Goal: Transaction & Acquisition: Purchase product/service

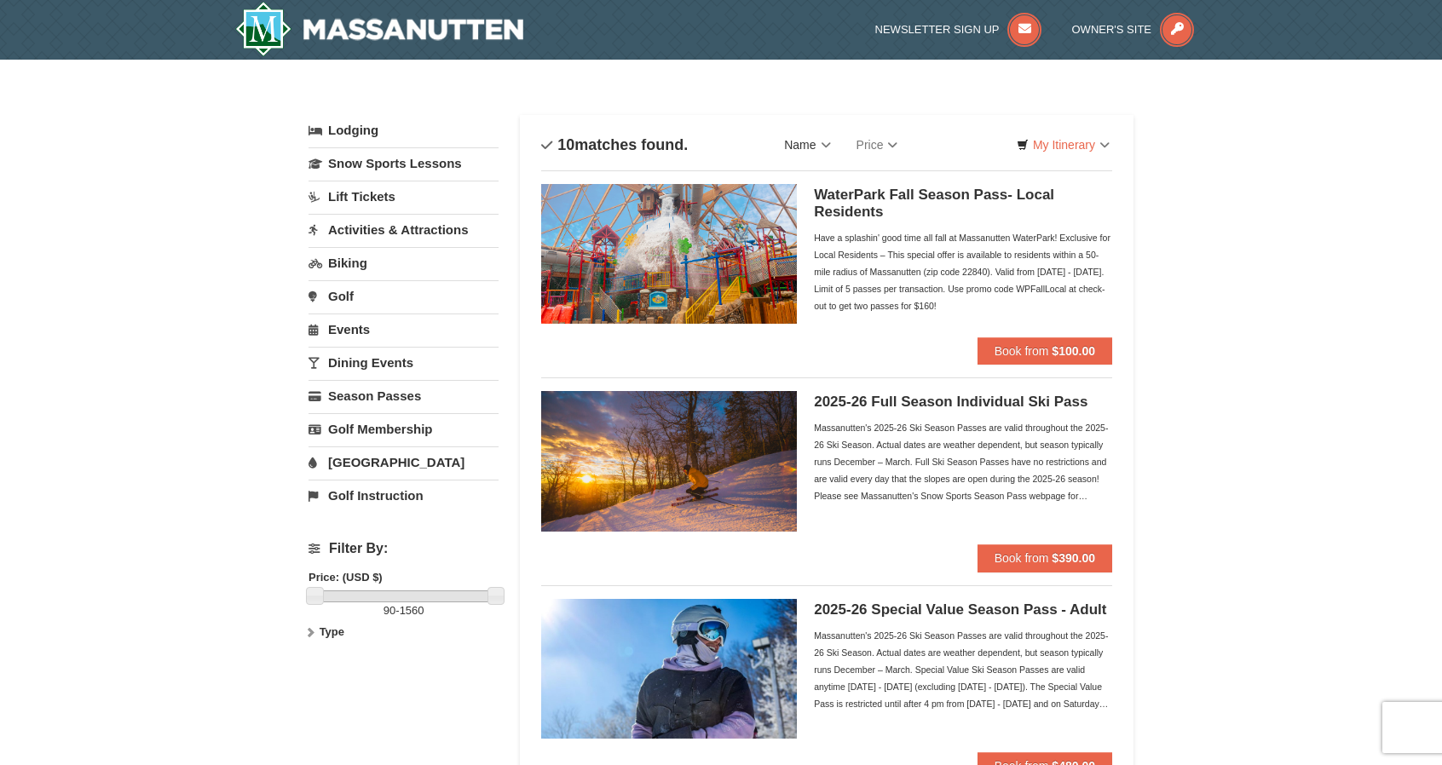
click at [823, 146] on link "Name" at bounding box center [807, 145] width 72 height 34
click at [823, 147] on link "Name" at bounding box center [807, 145] width 72 height 34
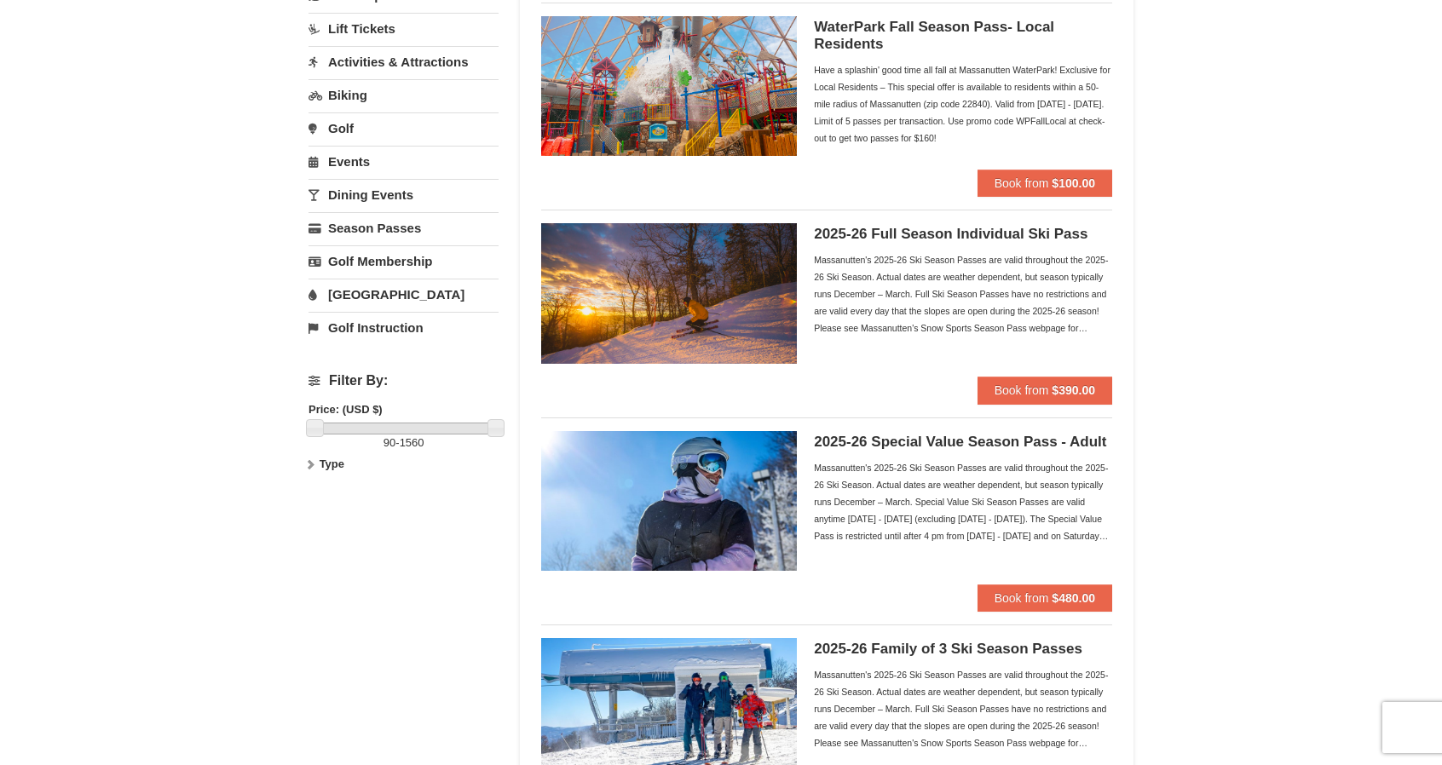
scroll to position [227, 0]
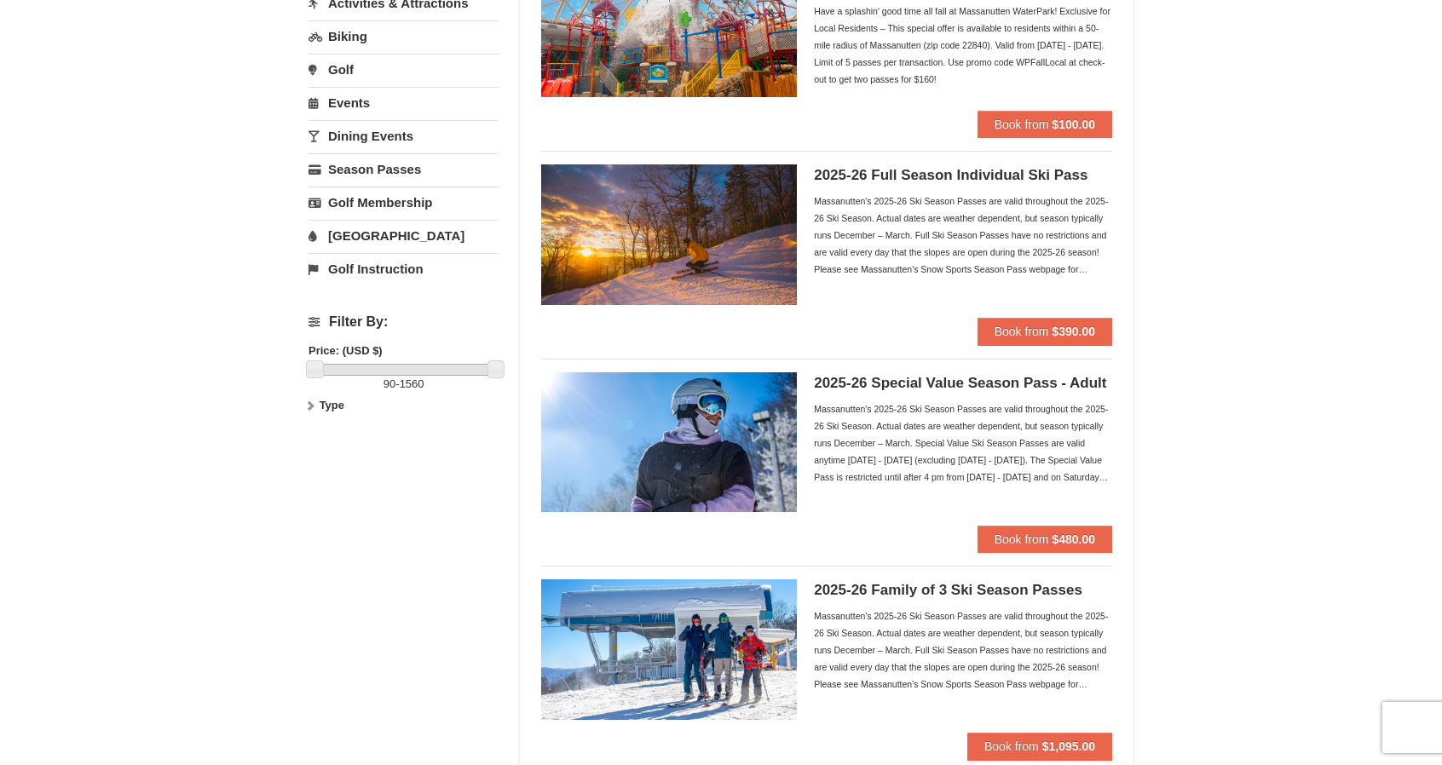
click at [749, 422] on img at bounding box center [669, 442] width 256 height 140
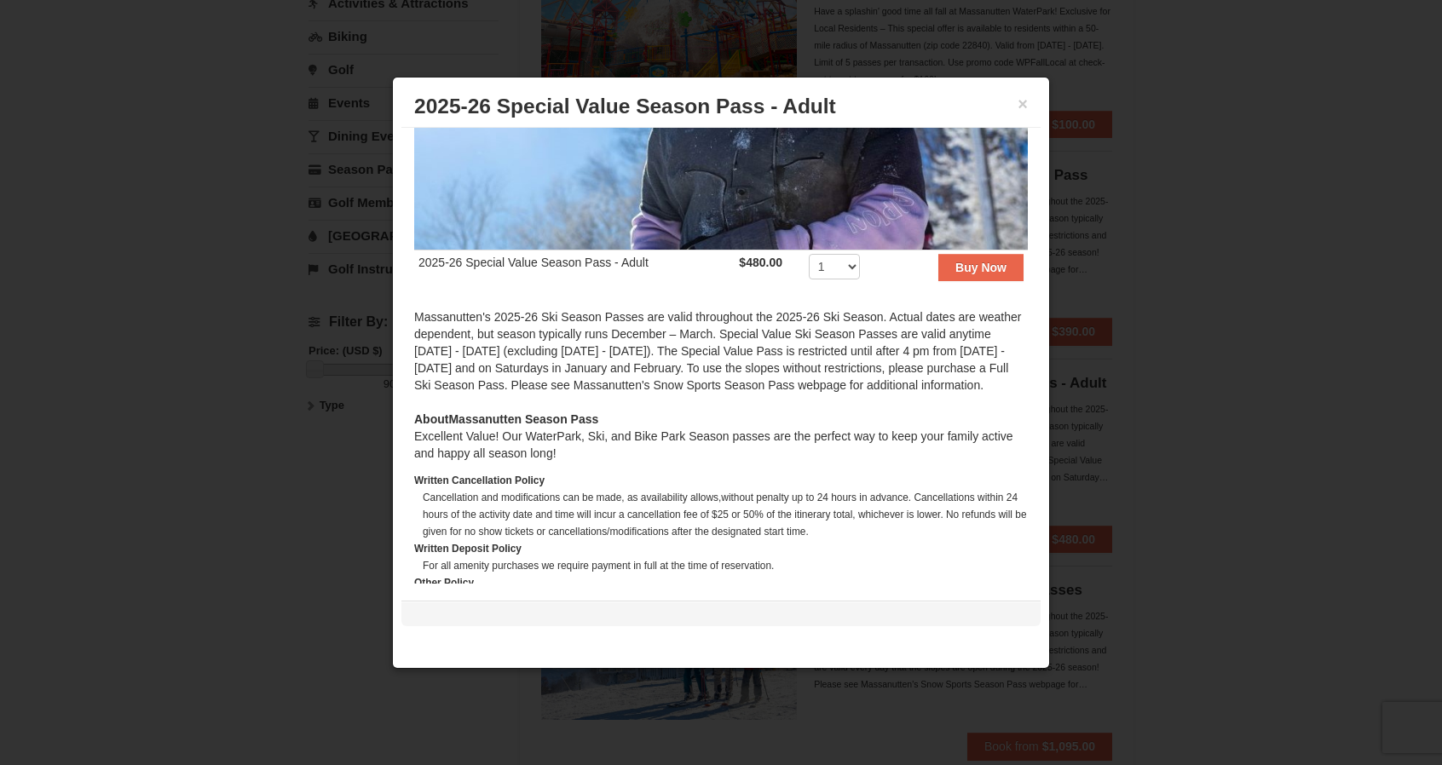
scroll to position [341, 0]
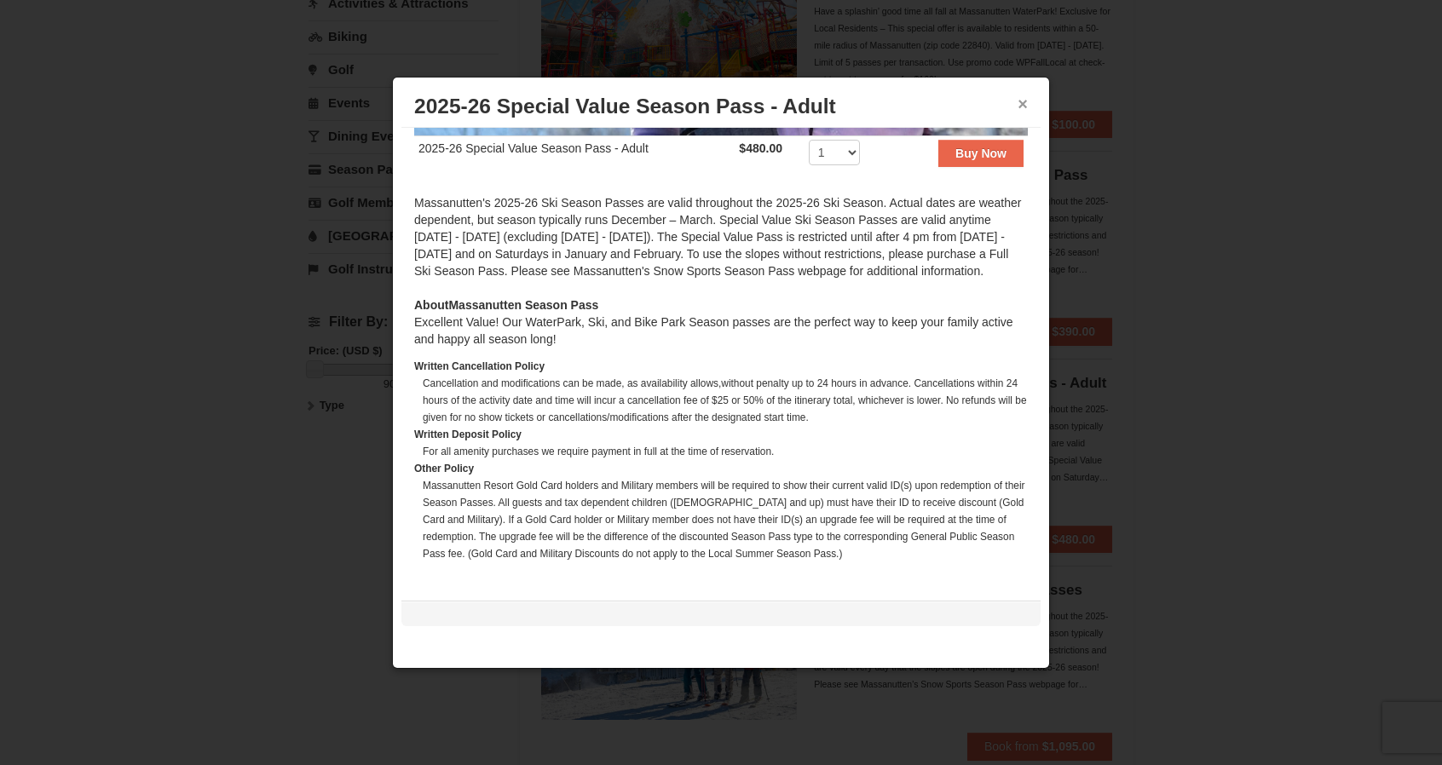
click at [1015, 100] on h3 "2025-26 Special Value Season Pass - Adult" at bounding box center [721, 107] width 614 height 26
click at [1022, 101] on button "×" at bounding box center [1023, 103] width 10 height 17
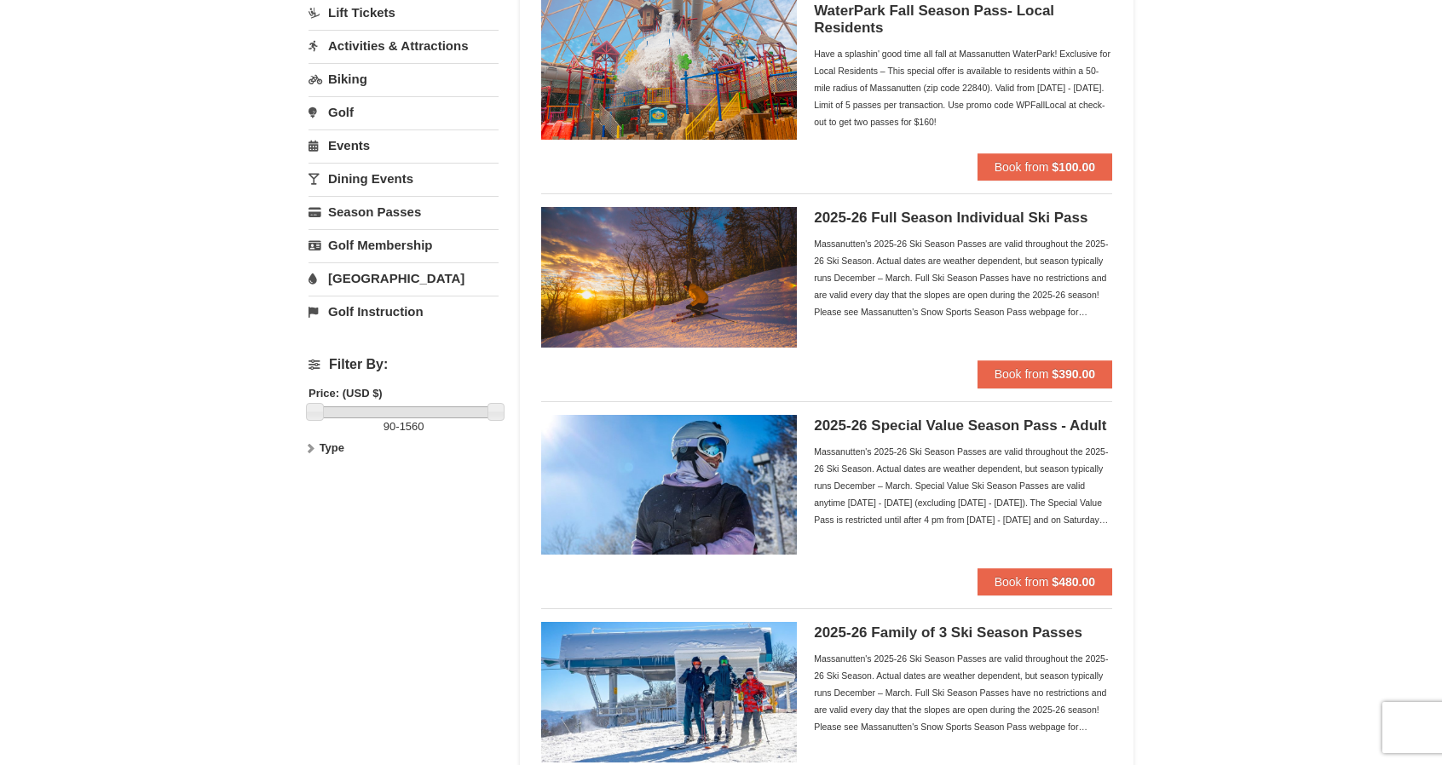
scroll to position [113, 0]
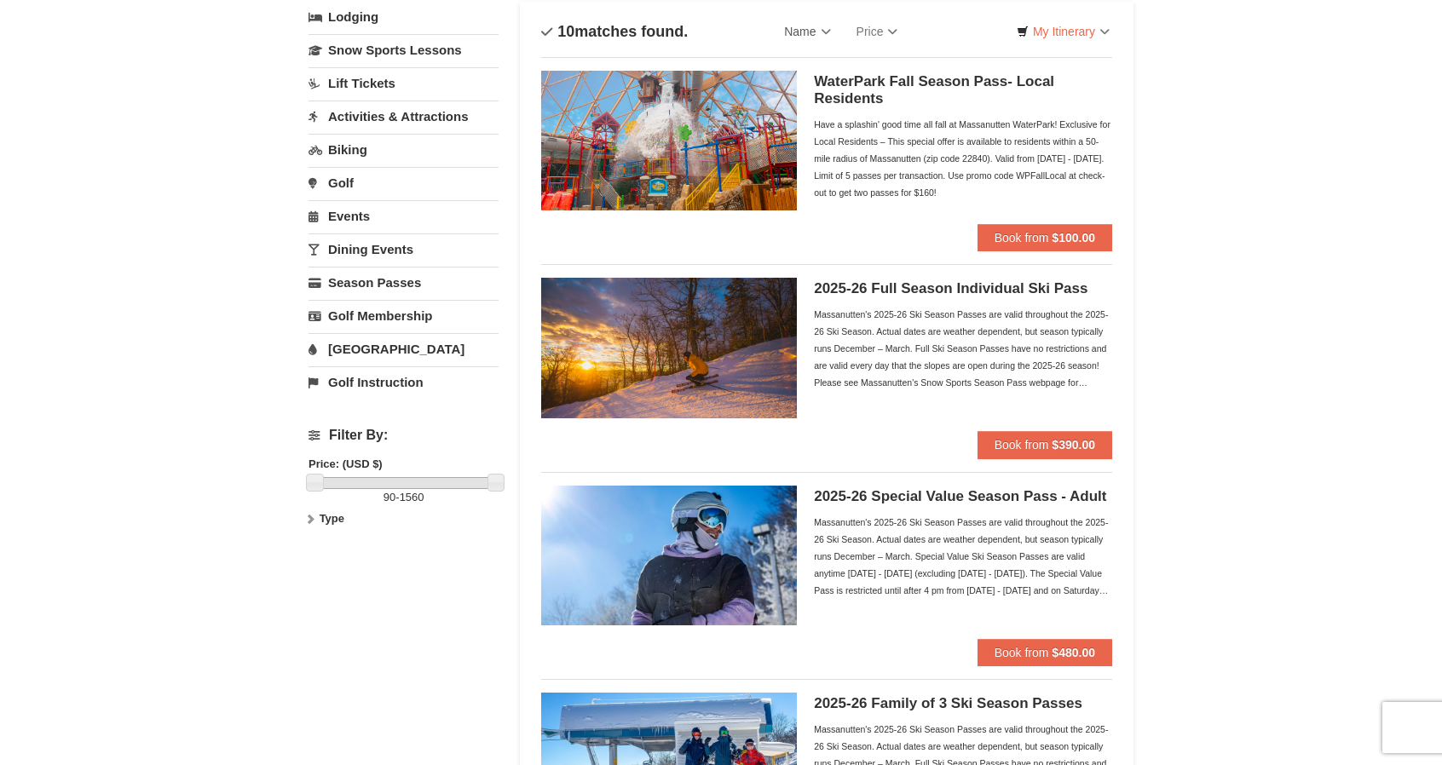
click at [732, 315] on img at bounding box center [669, 348] width 256 height 140
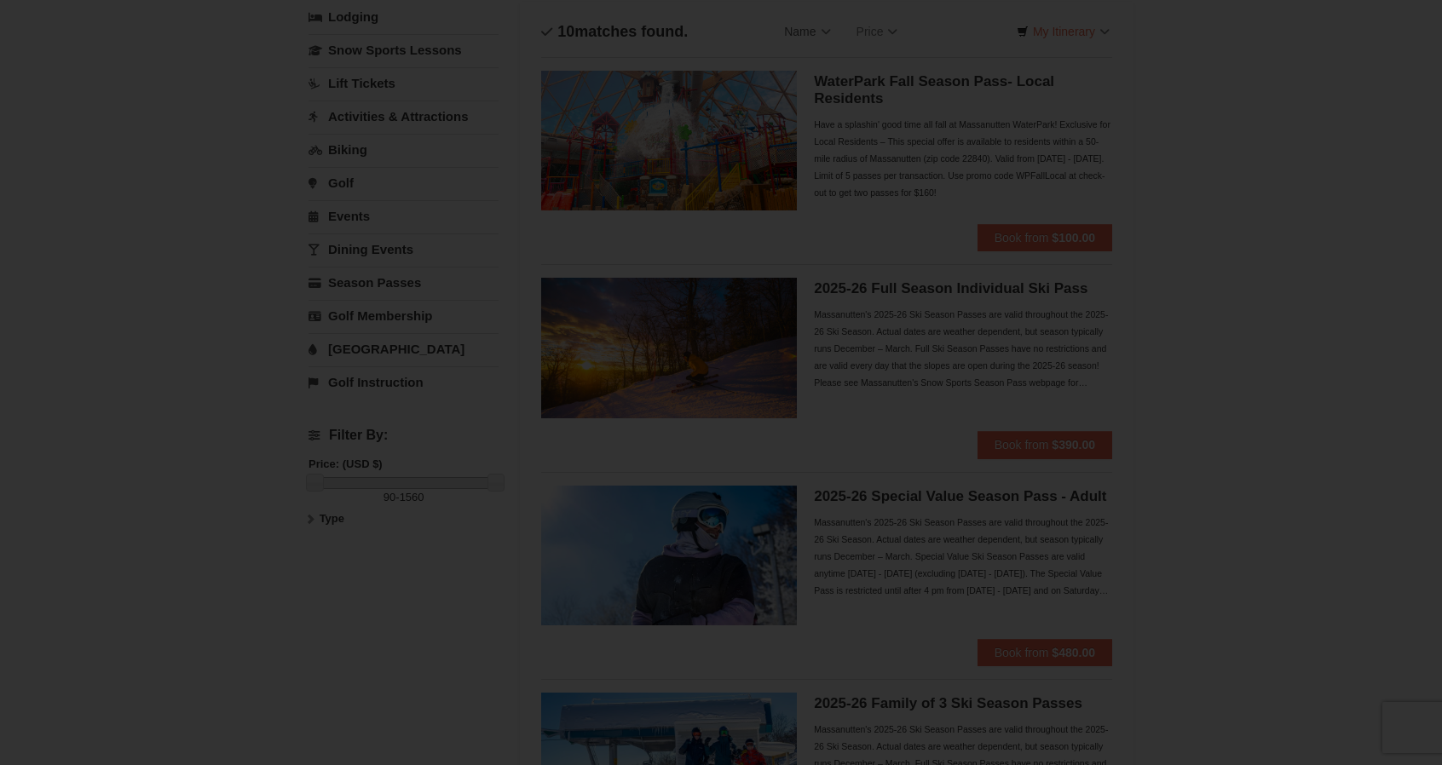
scroll to position [0, 0]
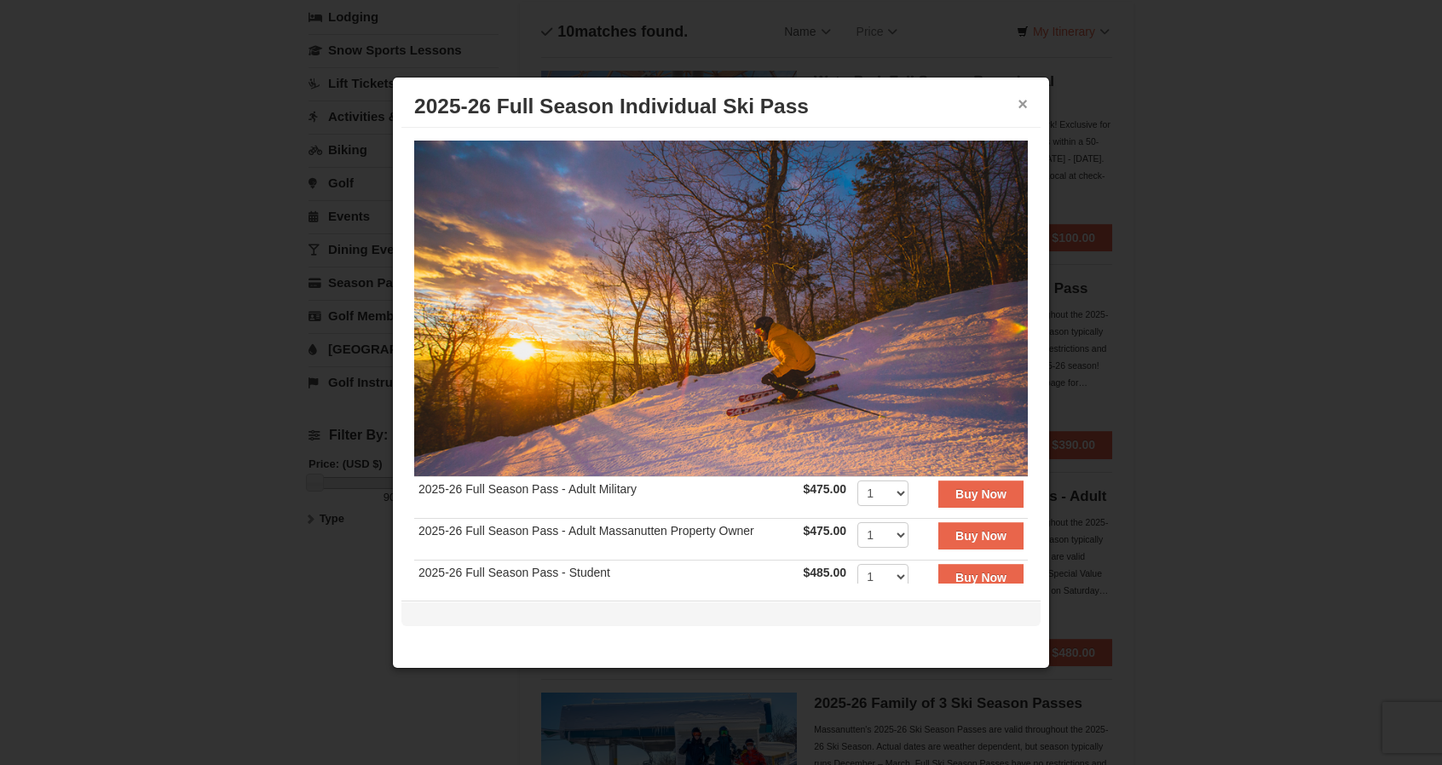
click at [1018, 101] on button "×" at bounding box center [1023, 103] width 10 height 17
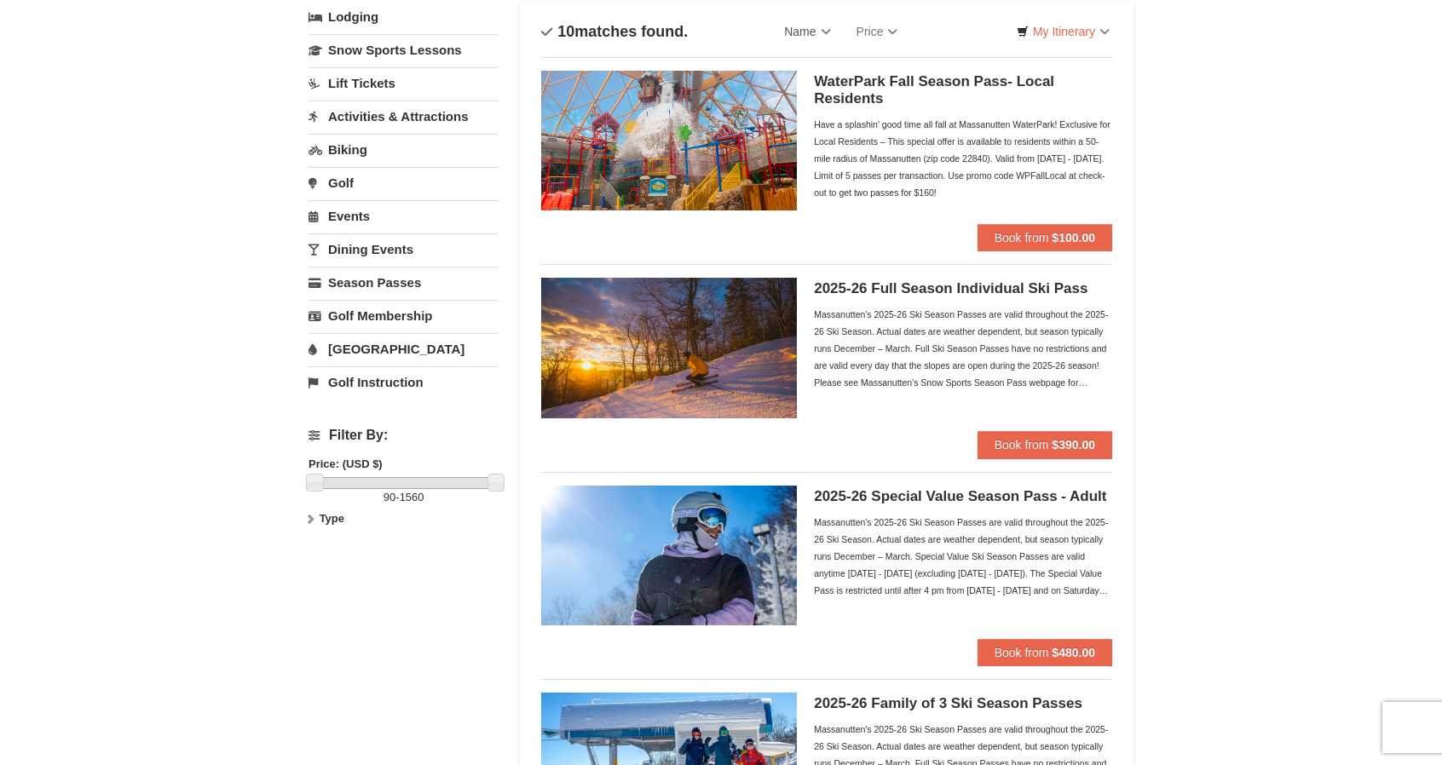
click at [719, 321] on img at bounding box center [669, 348] width 256 height 140
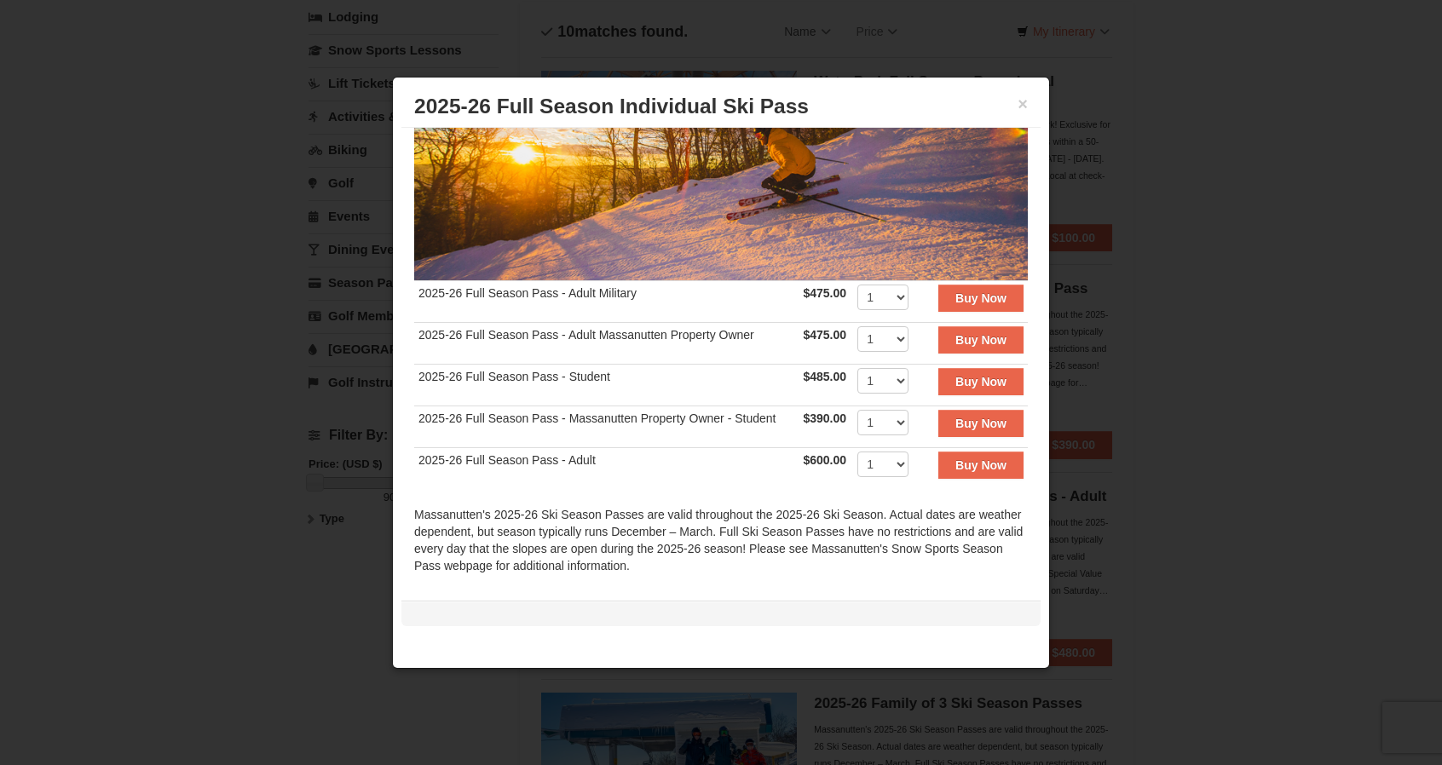
scroll to position [227, 0]
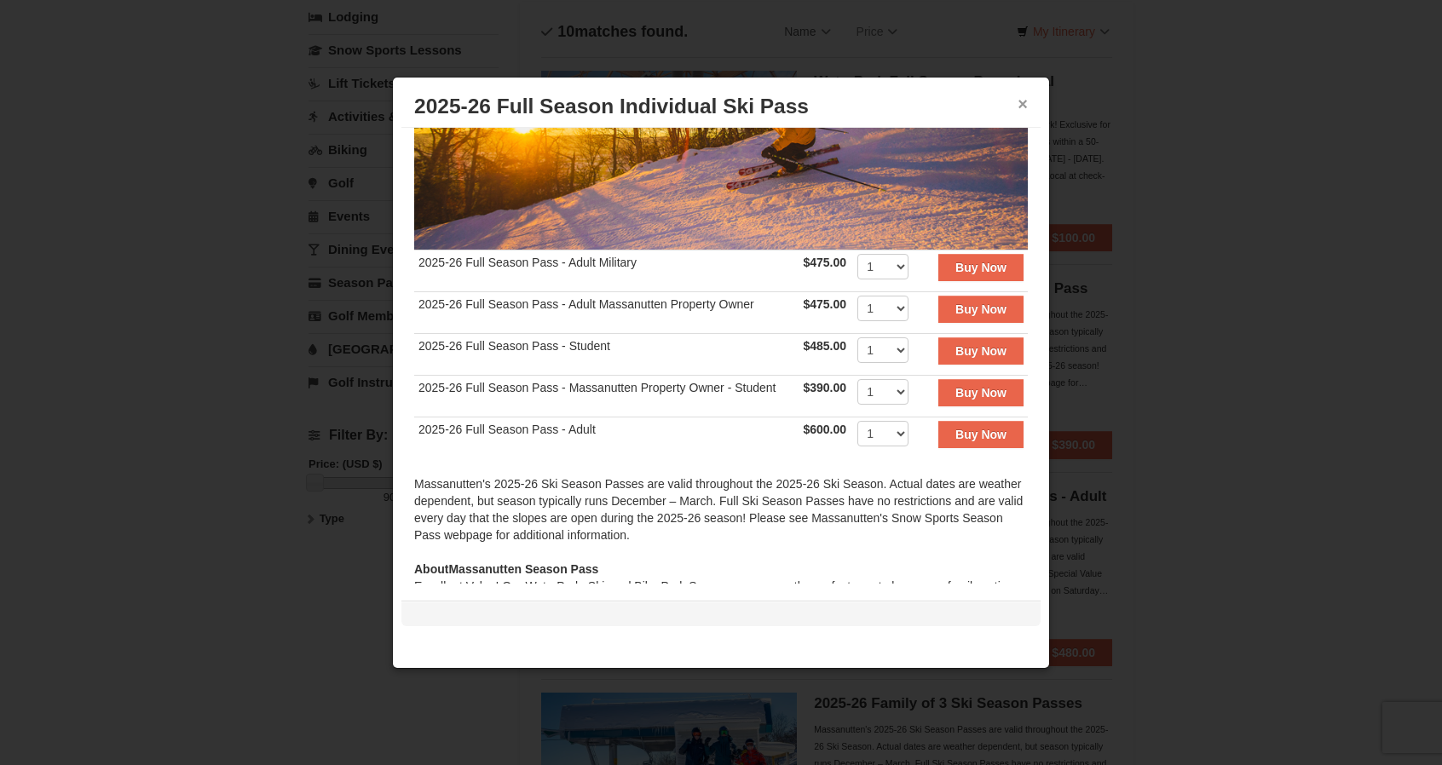
click at [1023, 107] on button "×" at bounding box center [1023, 103] width 10 height 17
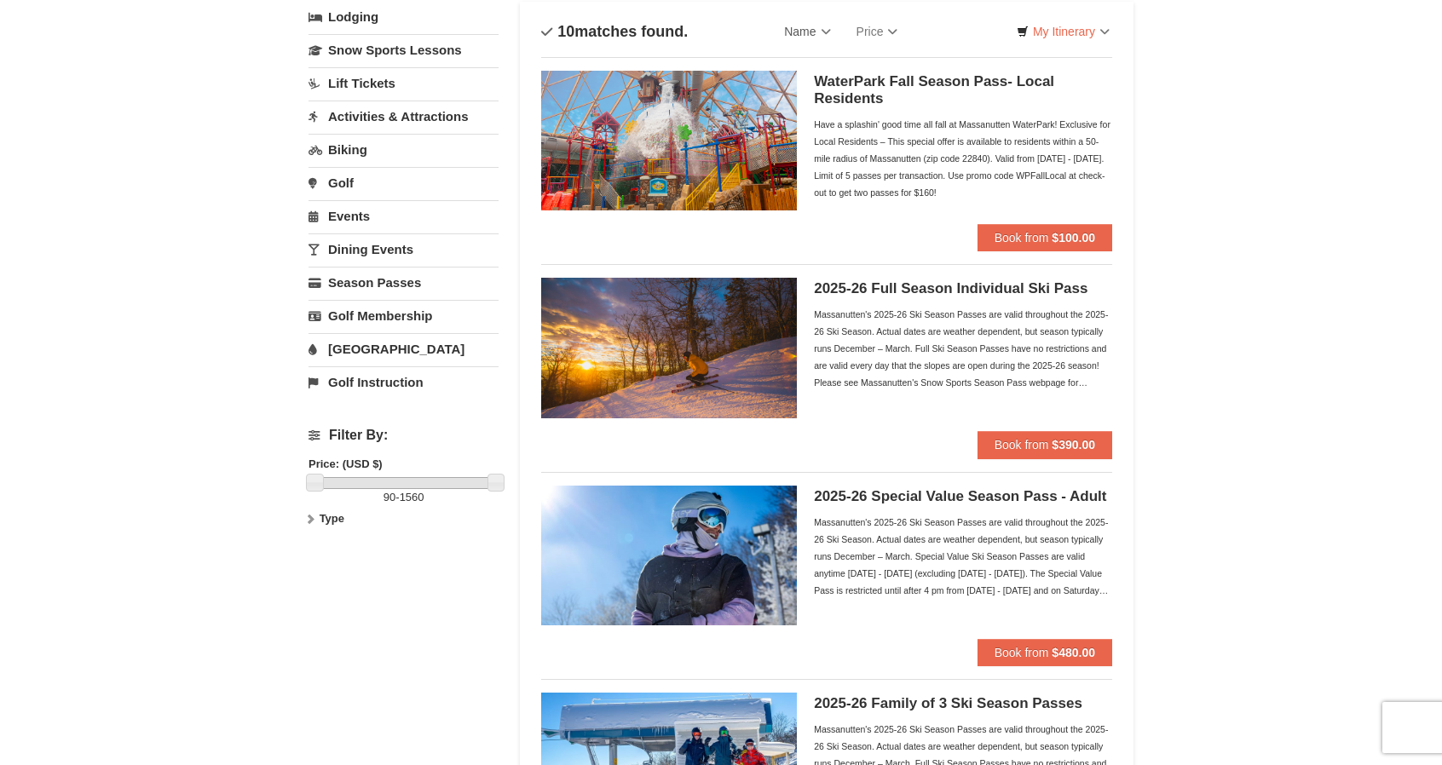
click at [742, 521] on img at bounding box center [669, 556] width 256 height 140
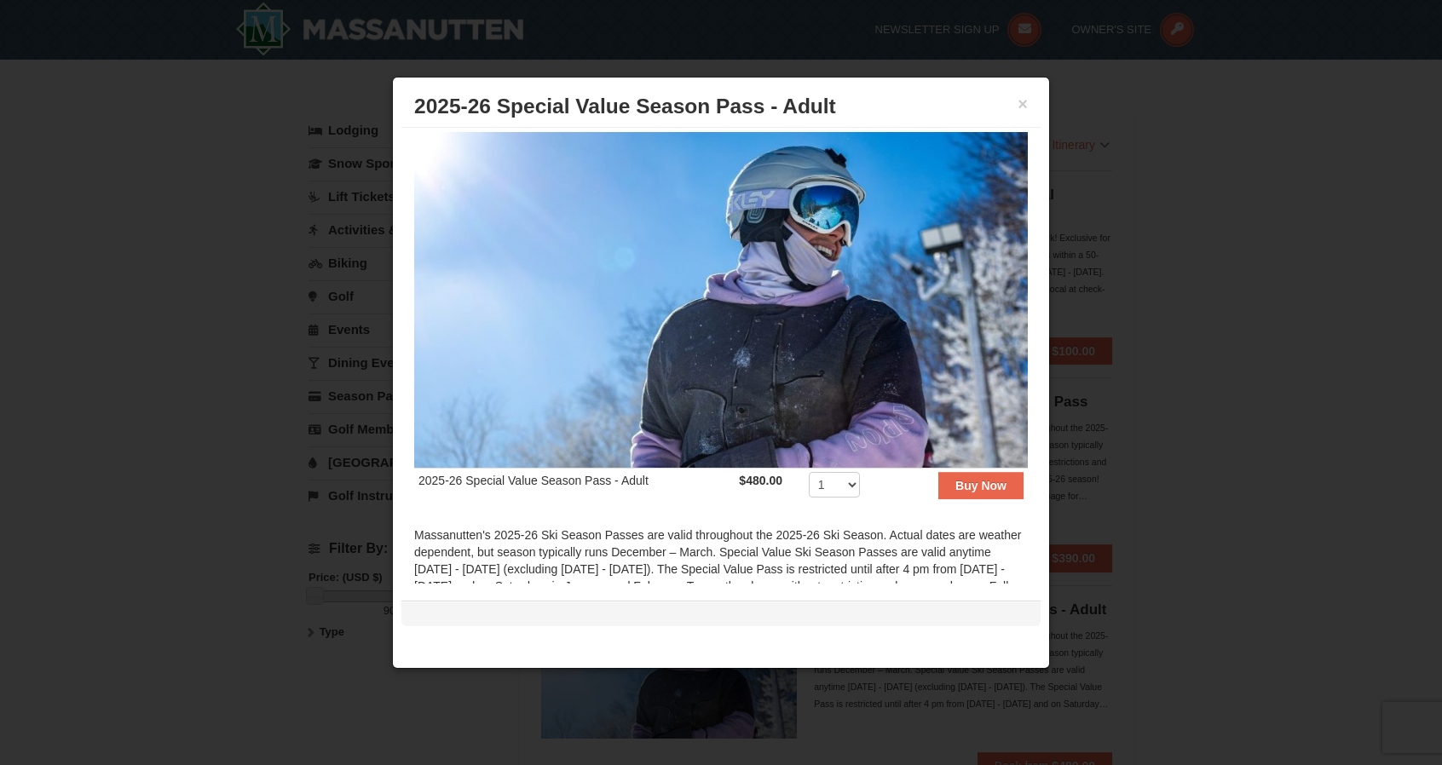
scroll to position [0, 0]
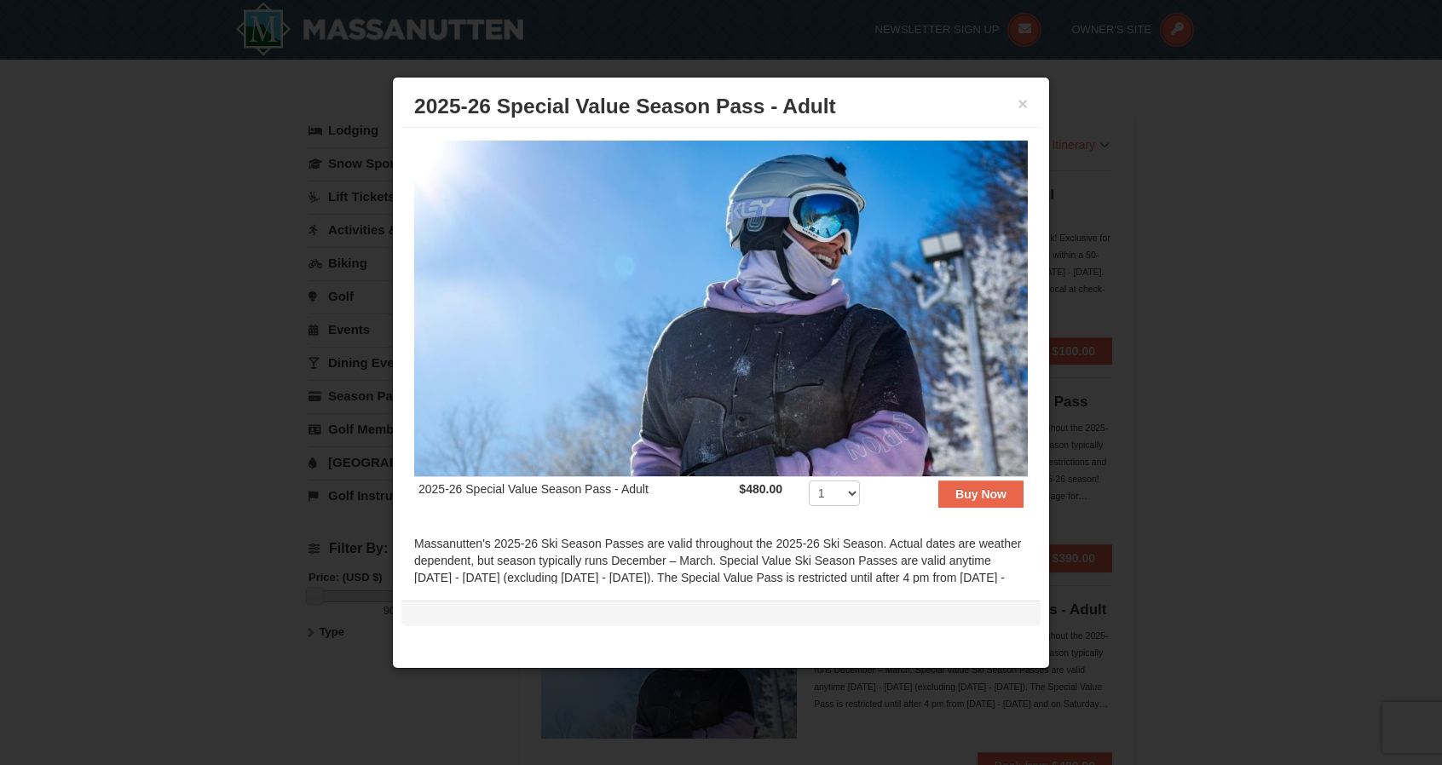
drag, startPoint x: 1016, startPoint y: 102, endPoint x: 1008, endPoint y: 112, distance: 12.1
click at [1015, 103] on h3 "2025-26 Special Value Season Pass - Adult" at bounding box center [721, 107] width 614 height 26
click at [1018, 103] on button "×" at bounding box center [1023, 103] width 10 height 17
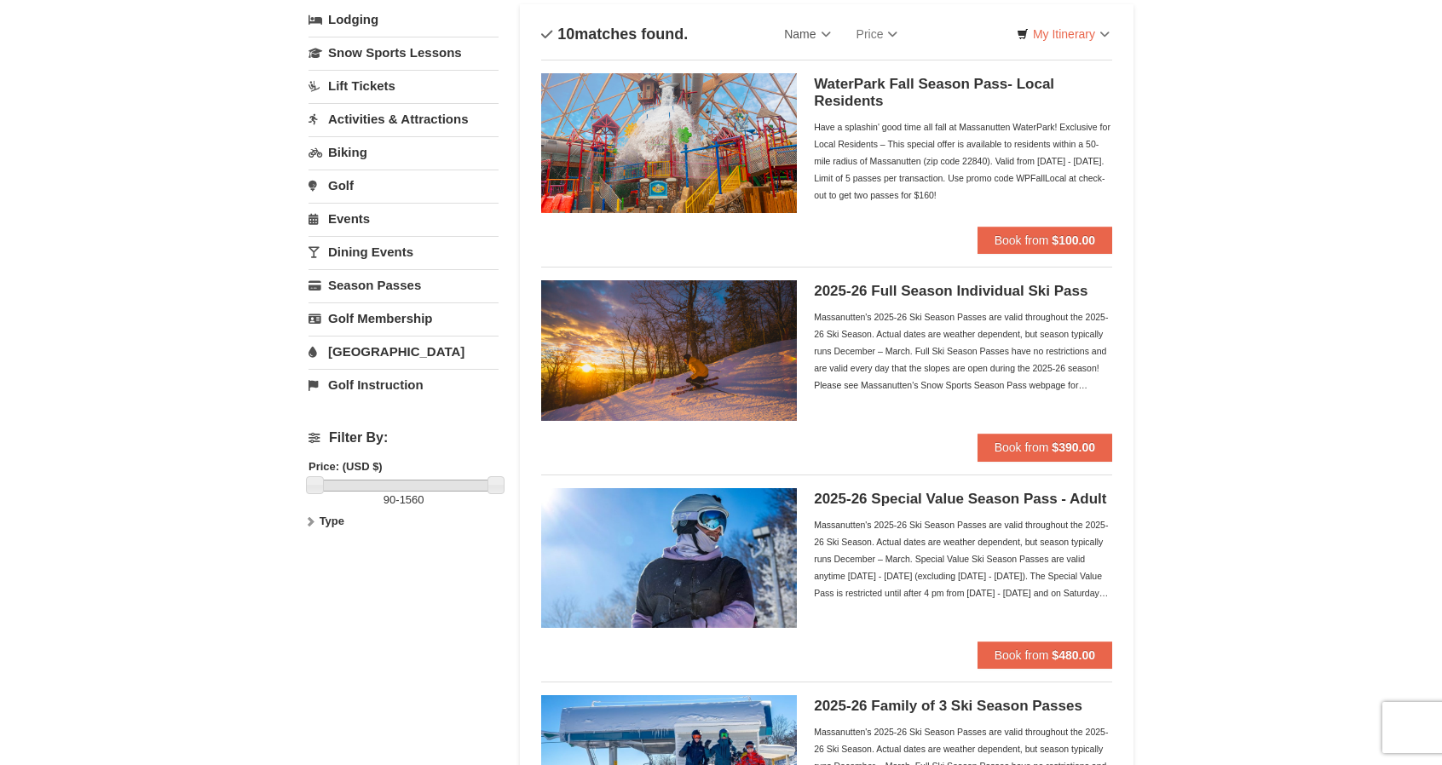
scroll to position [113, 0]
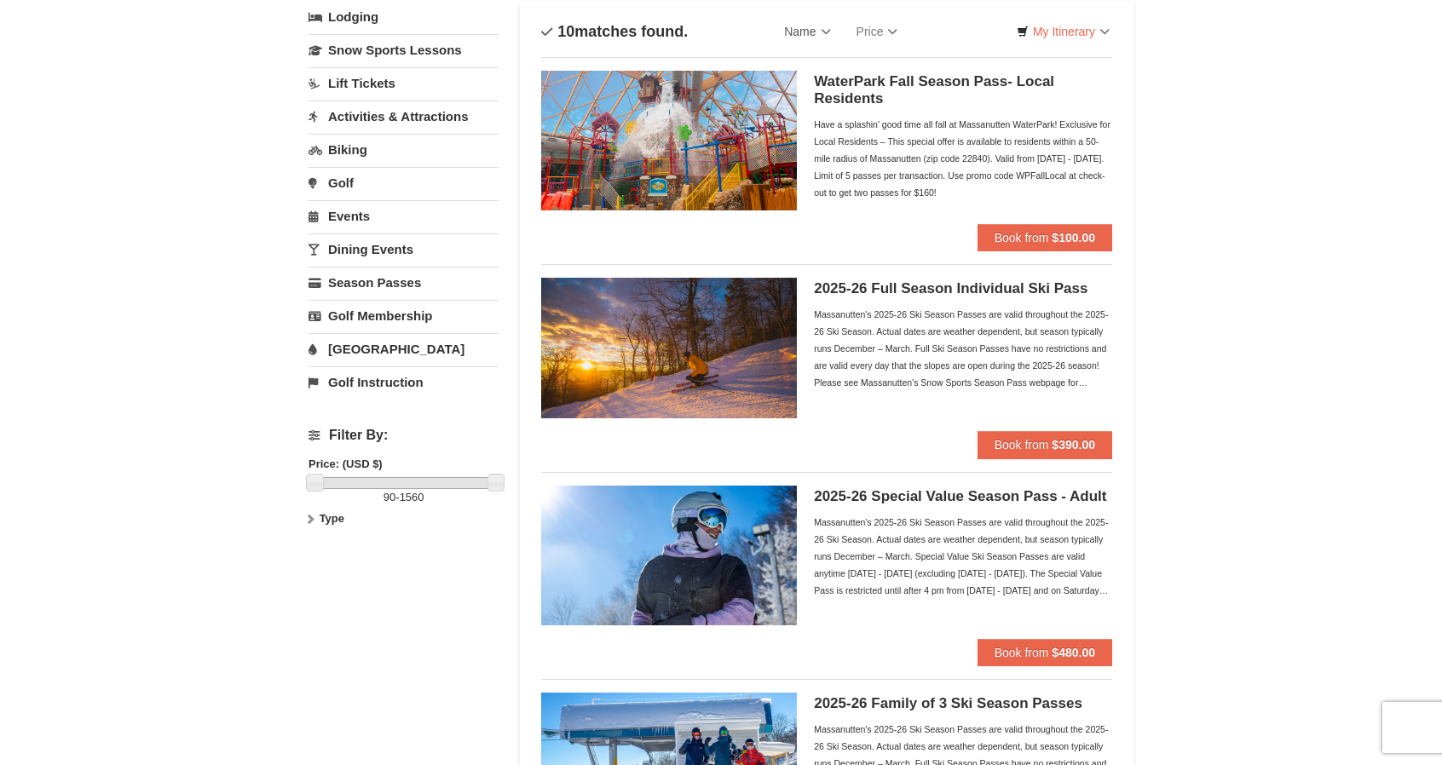
click at [723, 349] on img at bounding box center [669, 348] width 256 height 140
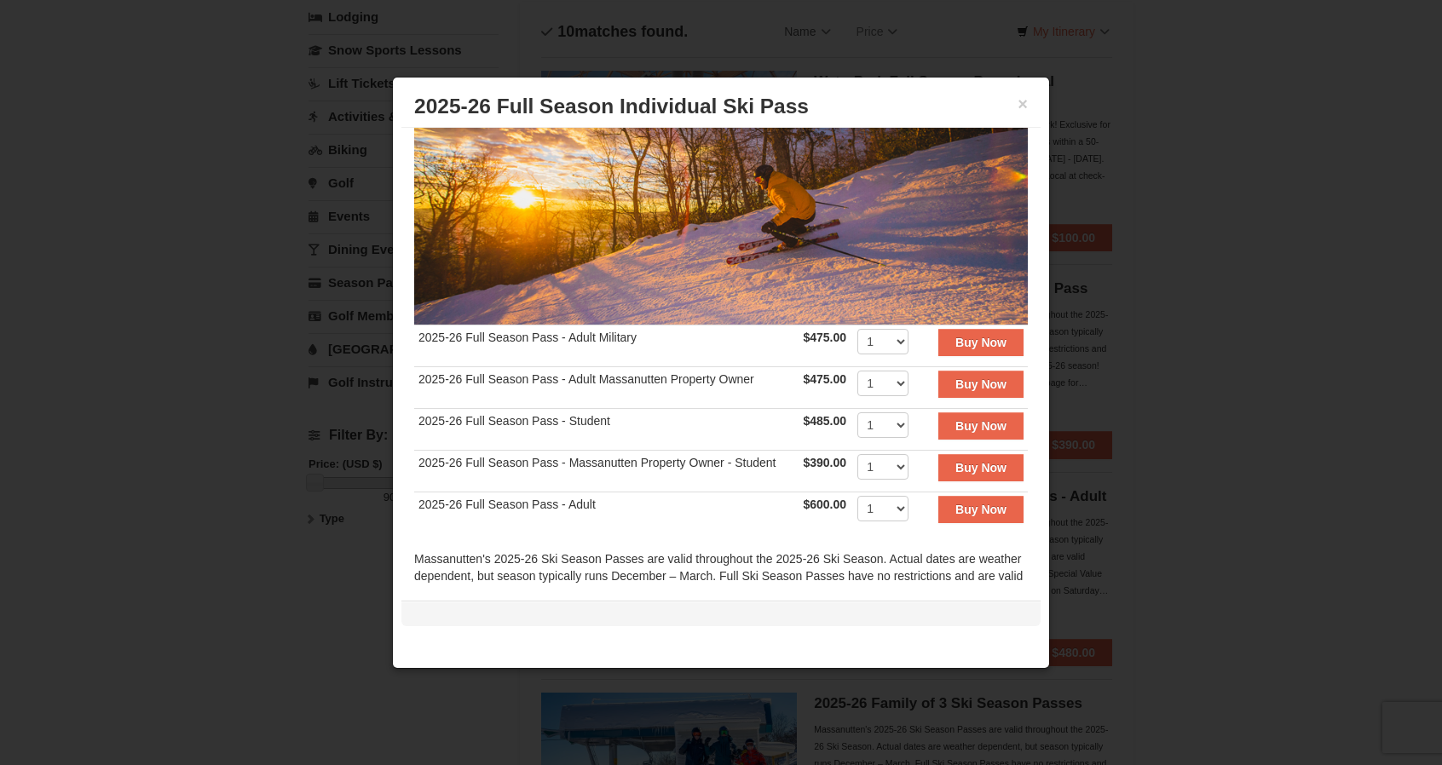
scroll to position [150, 0]
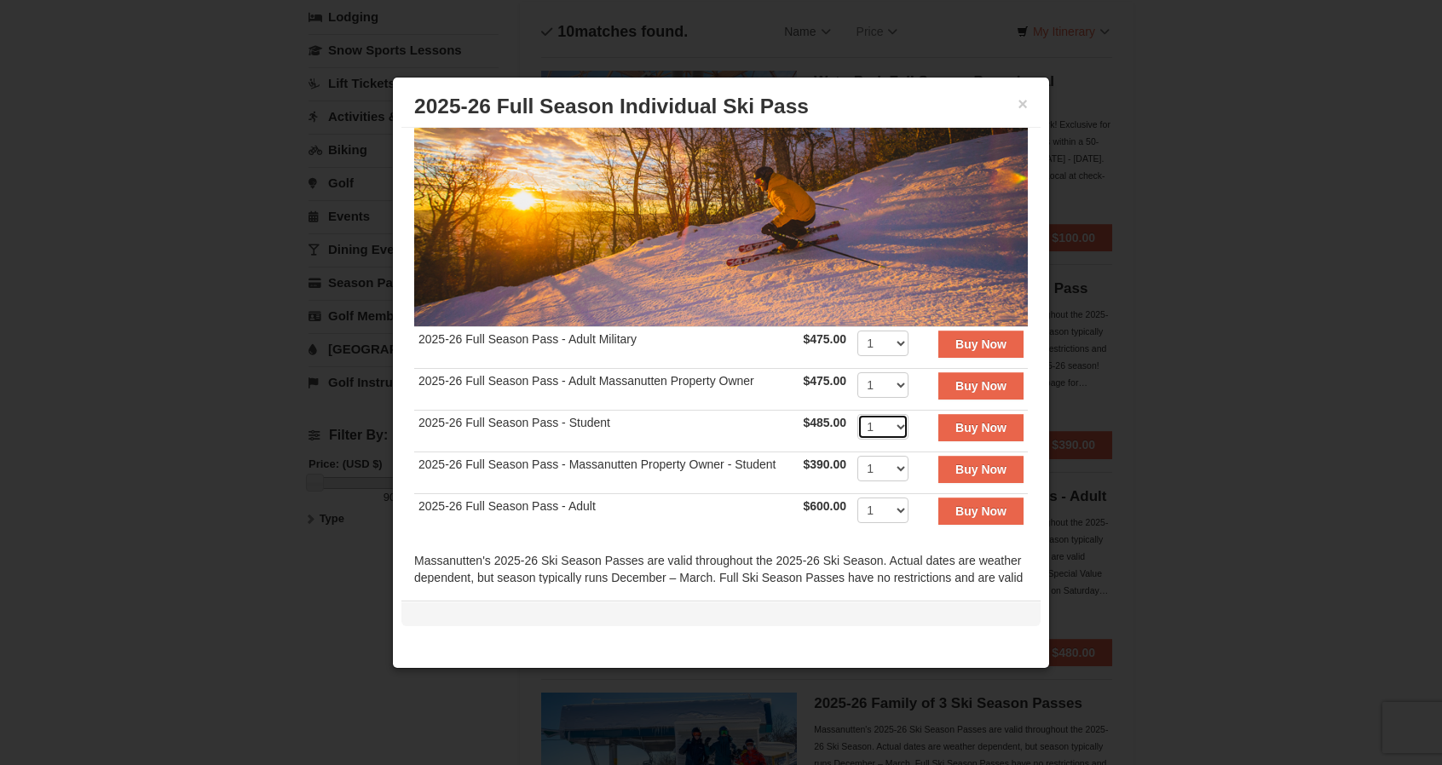
click at [887, 424] on select "1 2 3 4 5 6 7 8 9 10 11 12 13 14 15 16 17 18 19 20" at bounding box center [882, 427] width 51 height 26
click at [888, 420] on select "1 2 3 4 5 6 7 8 9 10 11 12 13 14 15 16 17 18 19 20" at bounding box center [882, 427] width 51 height 26
click at [866, 430] on select "1 2 3 4 5 6 7 8 9 10 11 12 13 14 15 16 17 18 19 20" at bounding box center [882, 427] width 51 height 26
click at [866, 425] on select "1 2 3 4 5 6 7 8 9 10 11 12 13 14 15 16 17 18 19 20" at bounding box center [882, 427] width 51 height 26
click at [977, 421] on strong "Buy Now" at bounding box center [981, 428] width 51 height 14
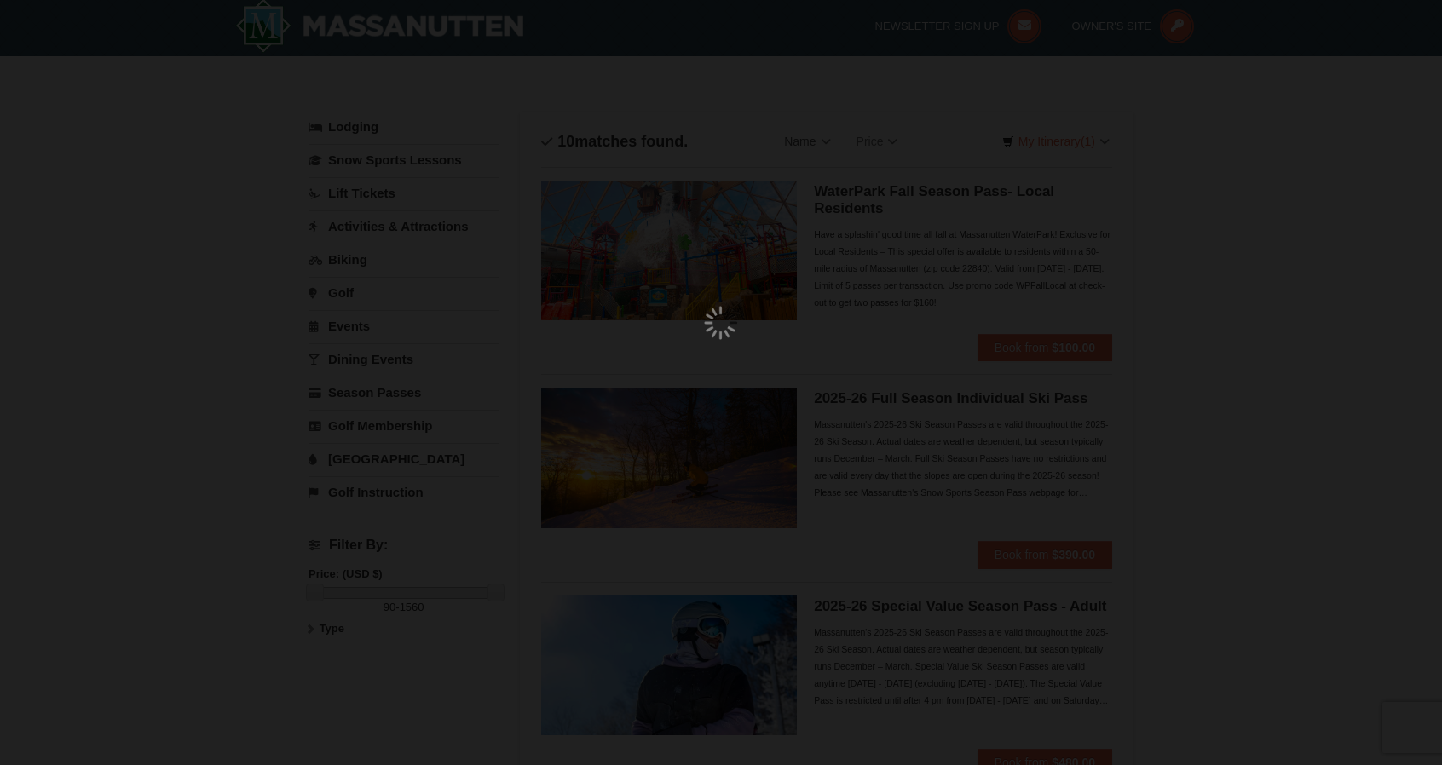
scroll to position [5, 0]
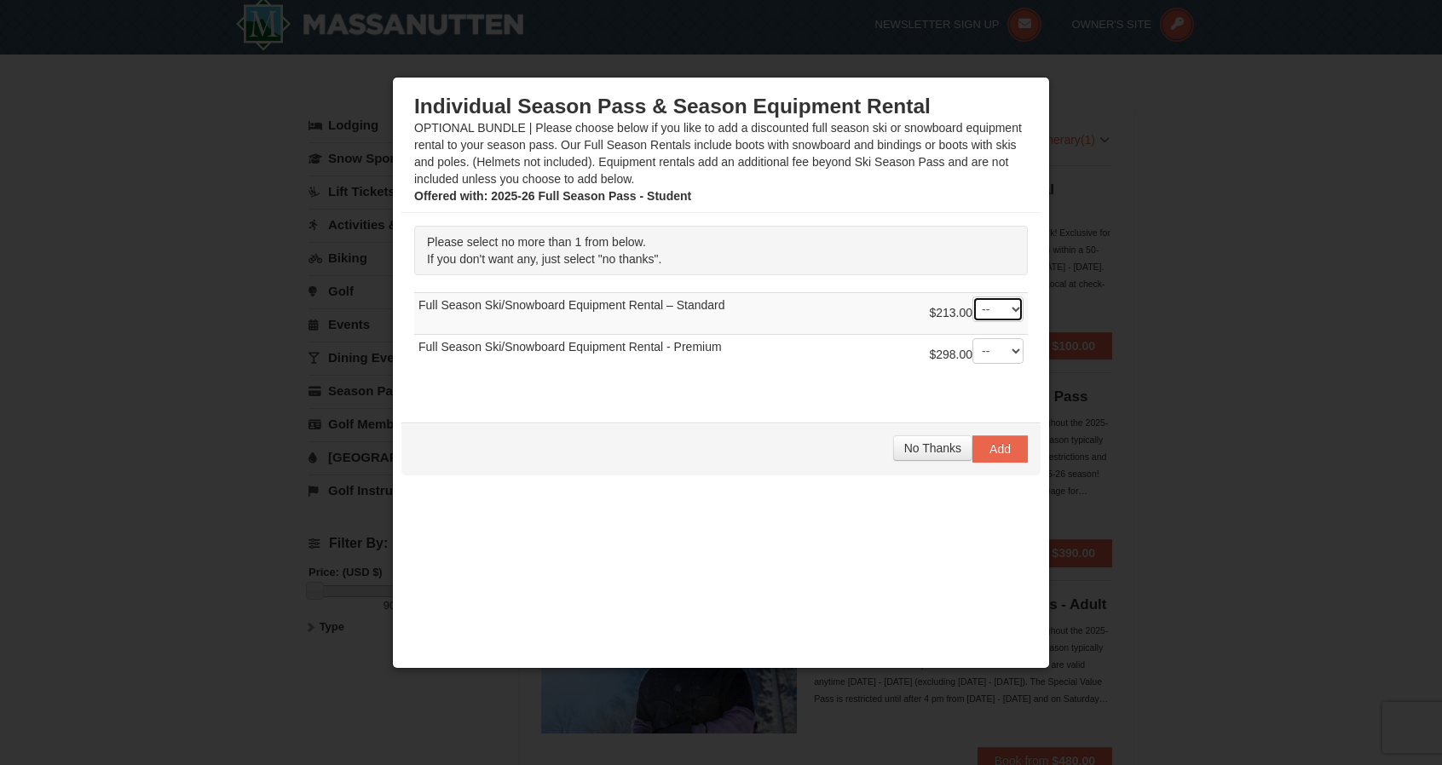
click at [990, 307] on select "-- 01" at bounding box center [998, 310] width 51 height 26
click at [881, 254] on p "Please select no more than 1 from below. If you don't want any, just select "no…" at bounding box center [721, 250] width 614 height 49
click at [908, 442] on span "No Thanks" at bounding box center [932, 449] width 57 height 14
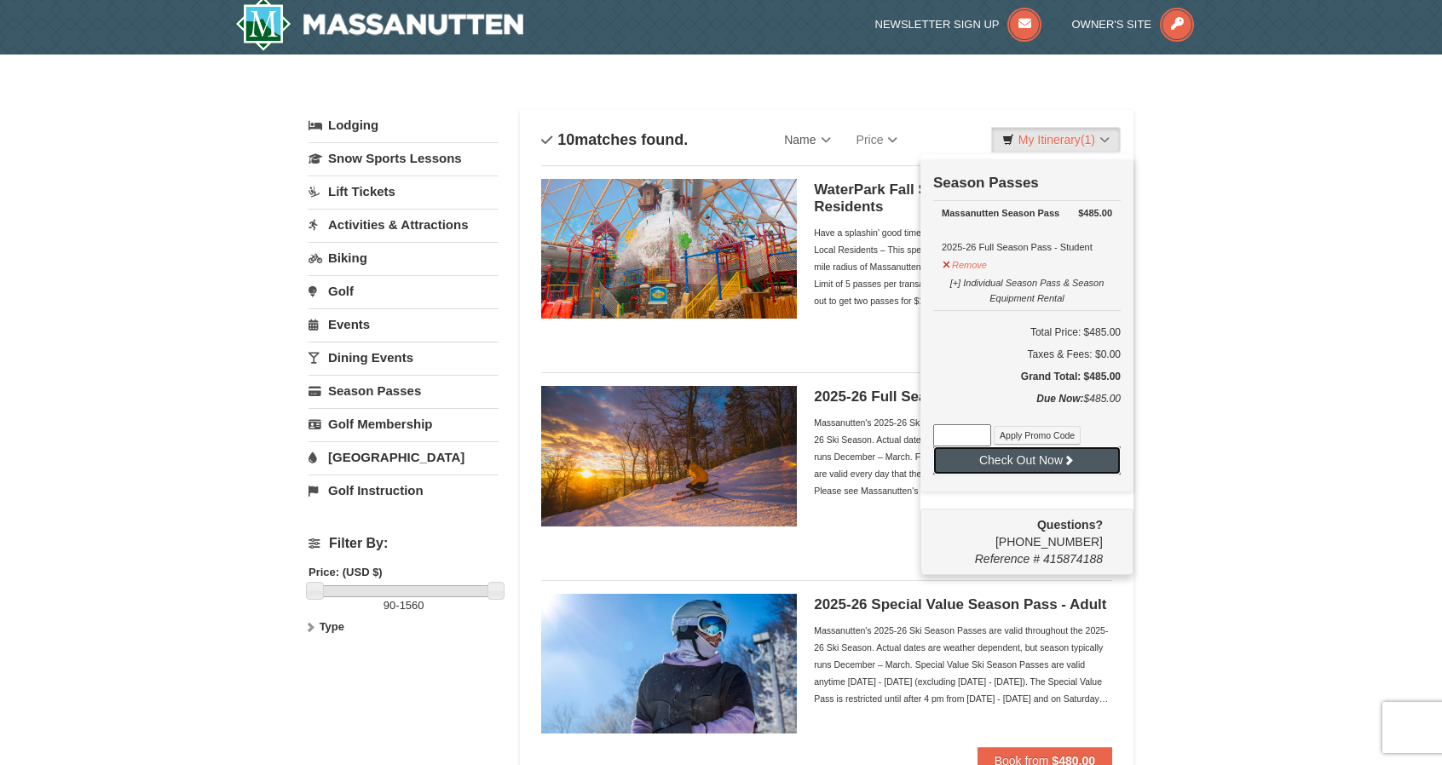
click at [1044, 465] on button "Check Out Now" at bounding box center [1027, 460] width 188 height 27
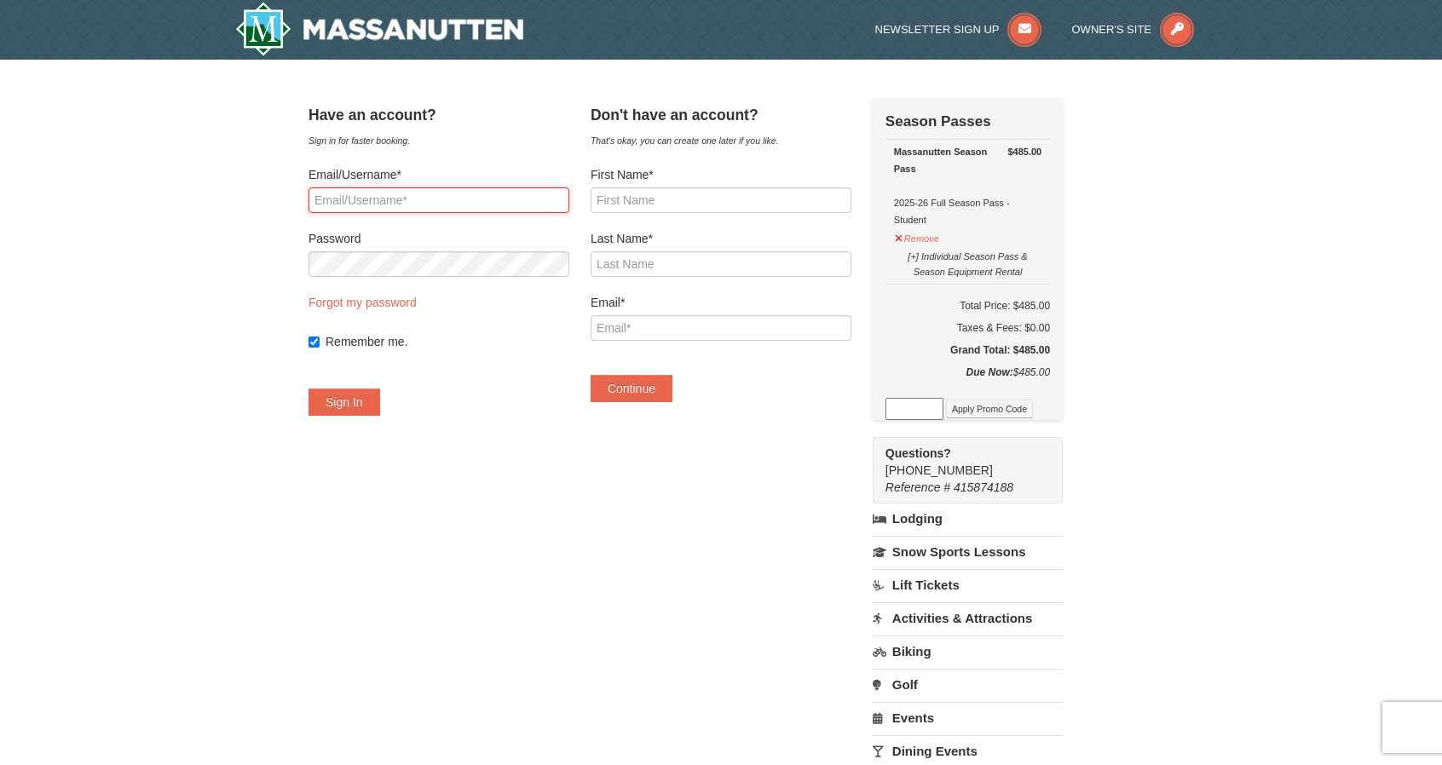
click at [528, 207] on input "Email/Username*" at bounding box center [439, 201] width 261 height 26
type input "carterroutten0825@gmail.com"
drag, startPoint x: 501, startPoint y: 202, endPoint x: 275, endPoint y: 189, distance: 226.2
click at [315, 204] on div "Have an account? Sign in for faster booking. Email/Username* carterroutten0825@…" at bounding box center [721, 507] width 825 height 819
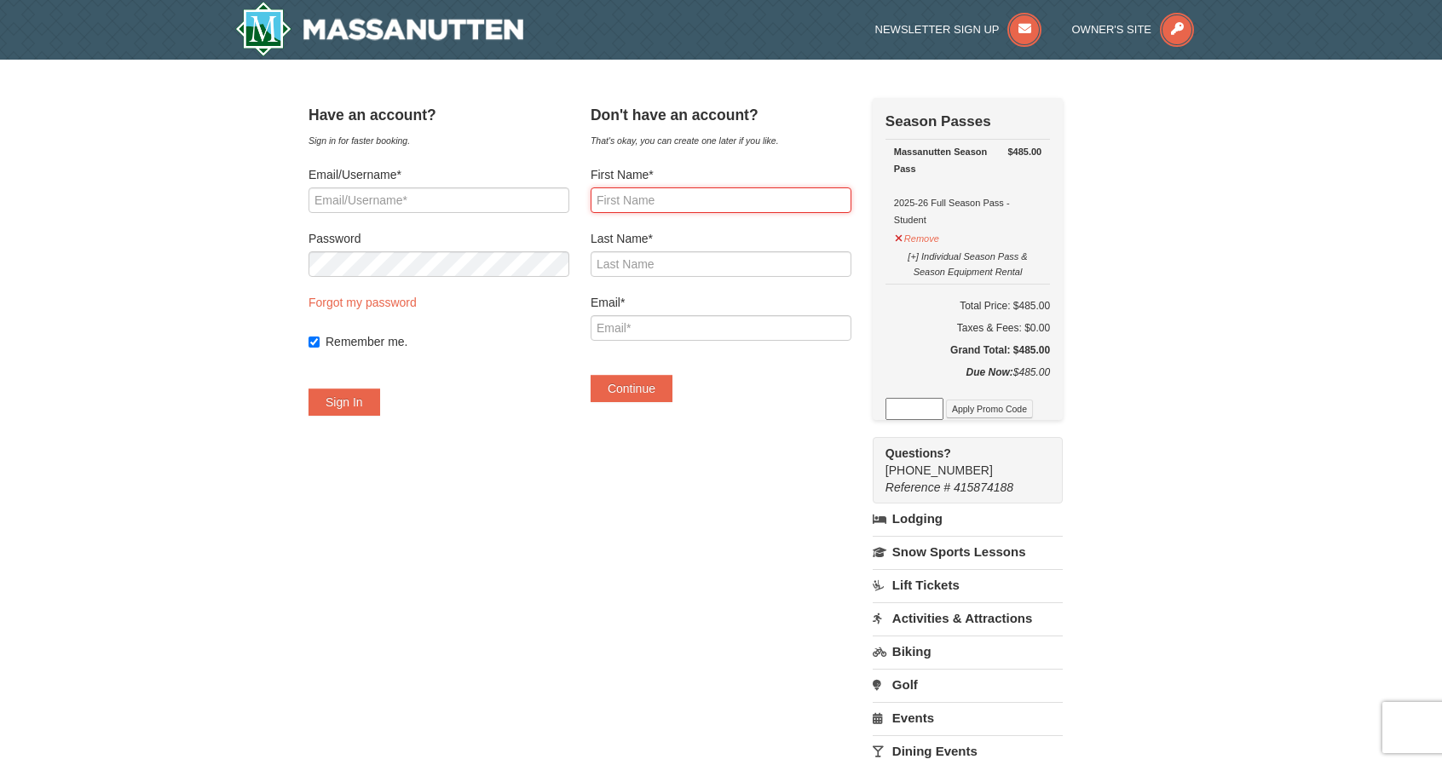
click at [666, 198] on input "First Name*" at bounding box center [721, 201] width 261 height 26
type input "Carter"
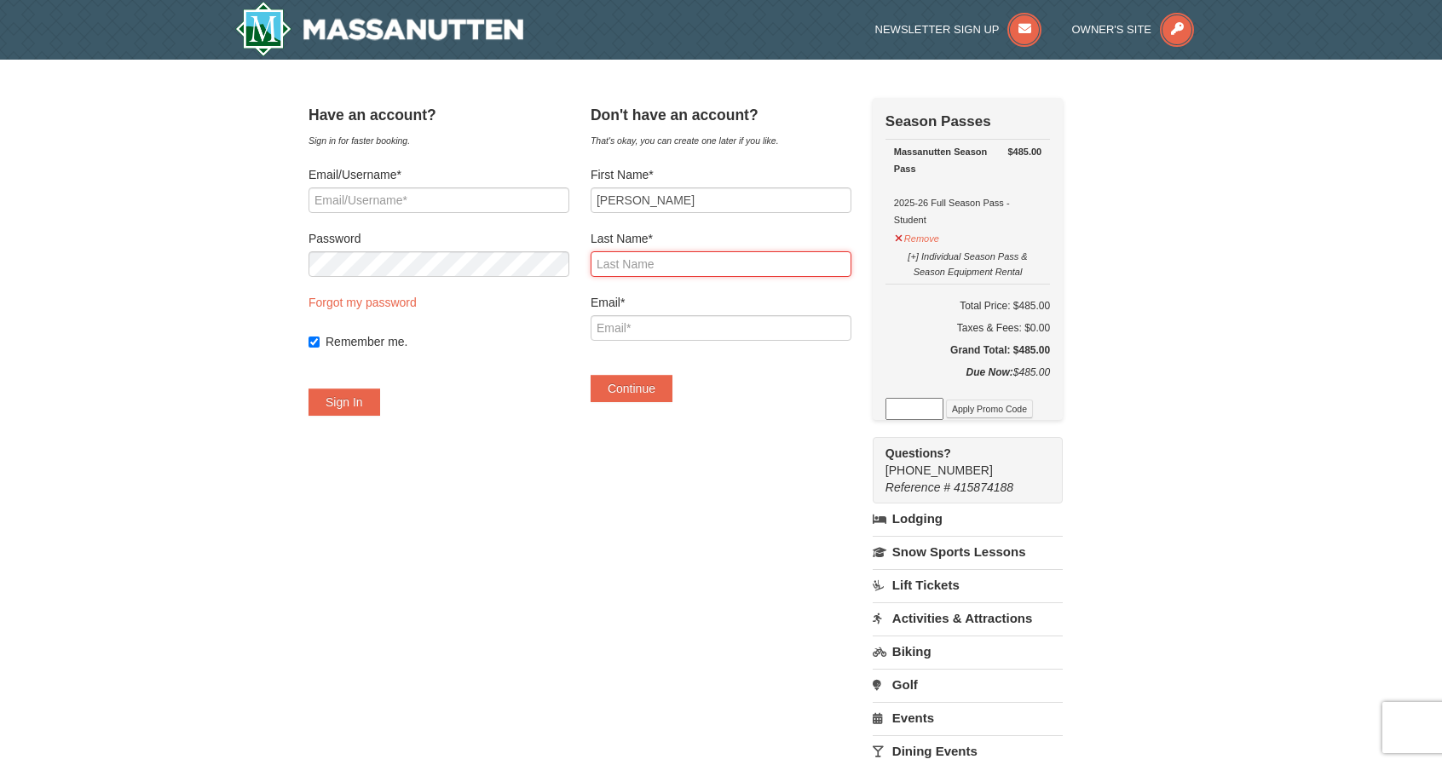
click at [677, 262] on input "Last Name*" at bounding box center [721, 264] width 261 height 26
type input "Routten"
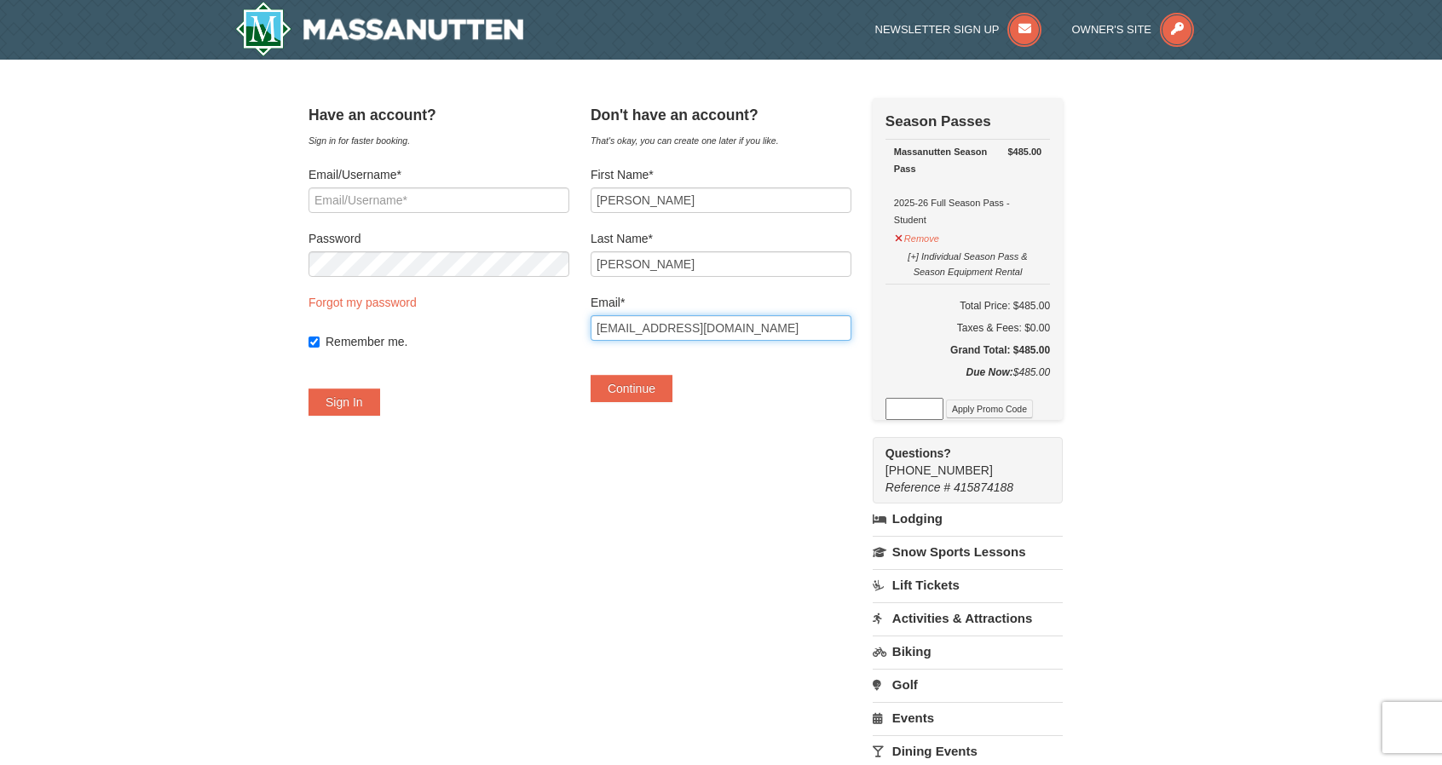
type input "carterroutten0825@gmail.com"
click at [738, 504] on div "Have an account? Sign in for faster booking. Email/Username* Password Forgot my…" at bounding box center [721, 507] width 825 height 819
click at [661, 395] on button "Continue" at bounding box center [632, 388] width 82 height 27
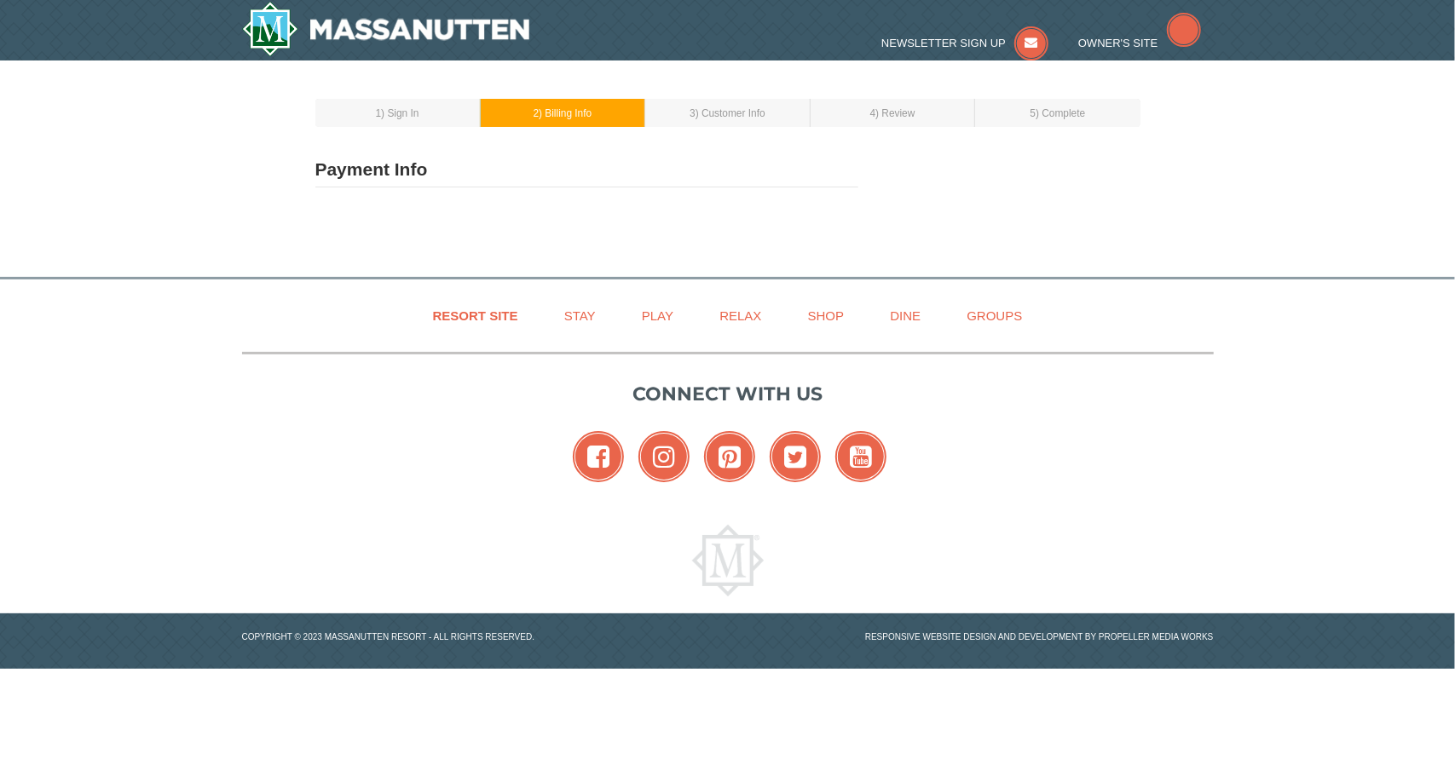
type input "Carter Routten"
type input "[EMAIL_ADDRESS][DOMAIN_NAME]"
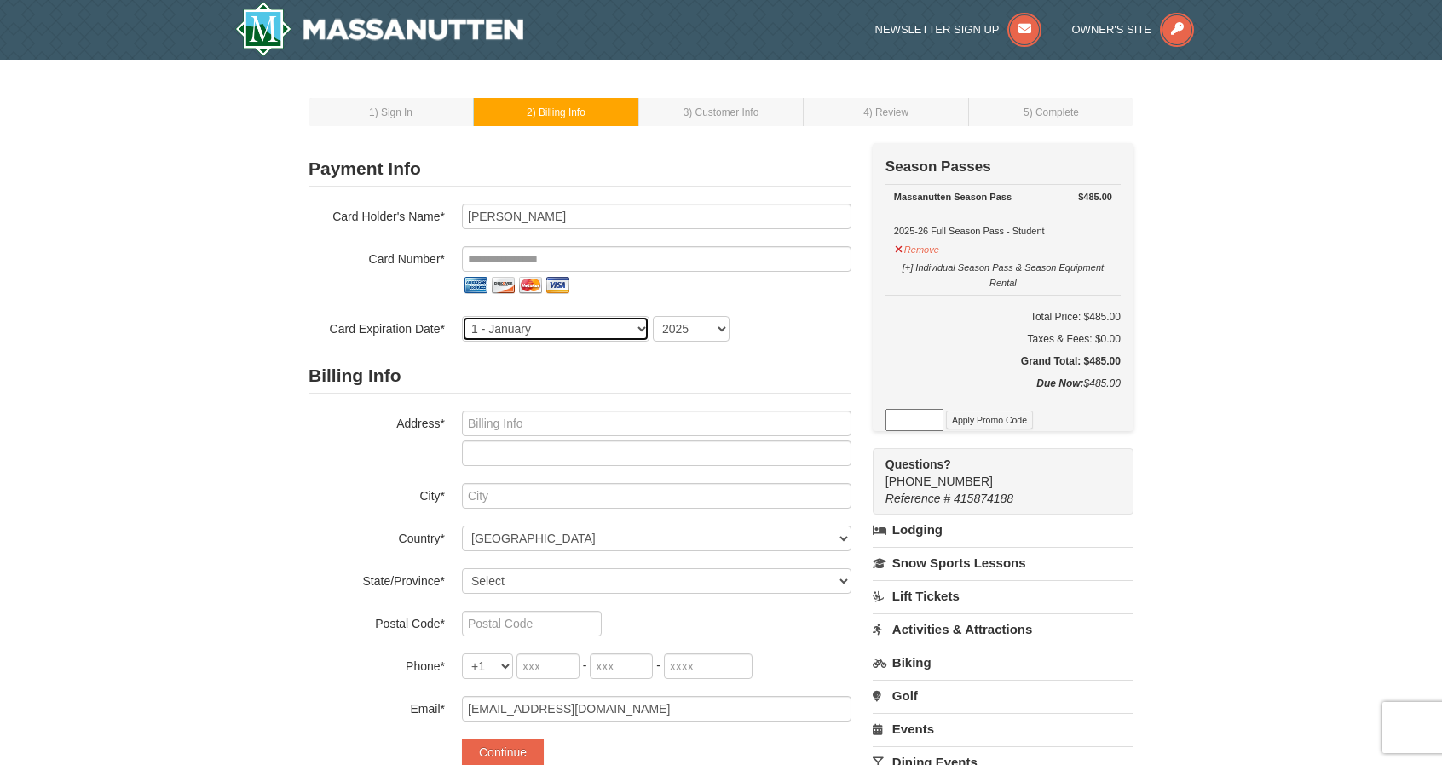
drag, startPoint x: 588, startPoint y: 331, endPoint x: 582, endPoint y: 341, distance: 11.8
click at [588, 331] on select "1 - January 2 - February 3 - March 4 - April 5 - May 6 - June 7 - July 8 - Augu…" at bounding box center [556, 329] width 188 height 26
select select "7"
click at [462, 316] on select "1 - January 2 - February 3 - March 4 - April 5 - May 6 - June 7 - July 8 - Augu…" at bounding box center [556, 329] width 188 height 26
click at [700, 333] on select "2025 2026 2027 2028 2029 2030 2031 2032 2033 2034" at bounding box center [691, 329] width 77 height 26
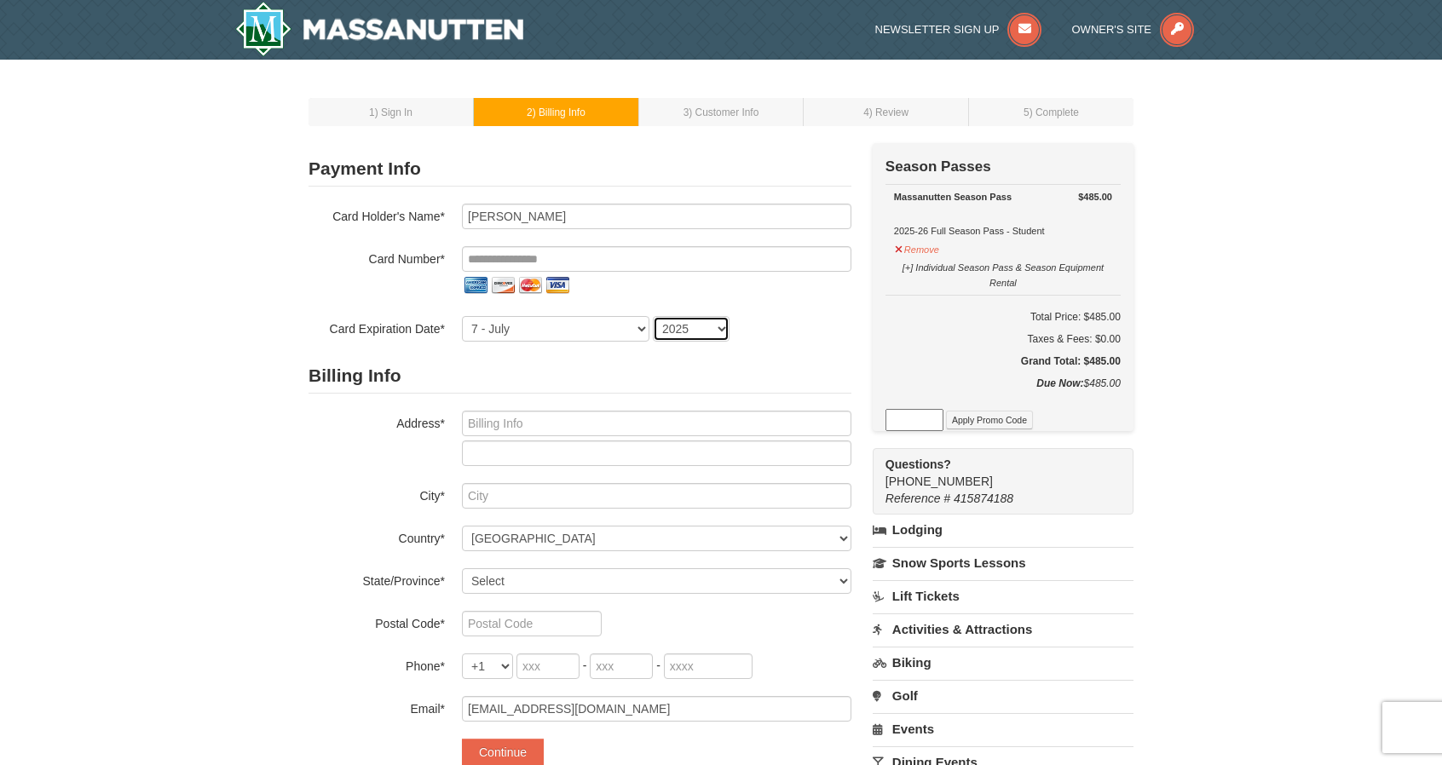
select select "2027"
click at [653, 316] on select "2025 2026 2027 2028 2029 2030 2031 2032 2033 2034" at bounding box center [691, 329] width 77 height 26
click at [675, 263] on input "tel" at bounding box center [657, 259] width 390 height 26
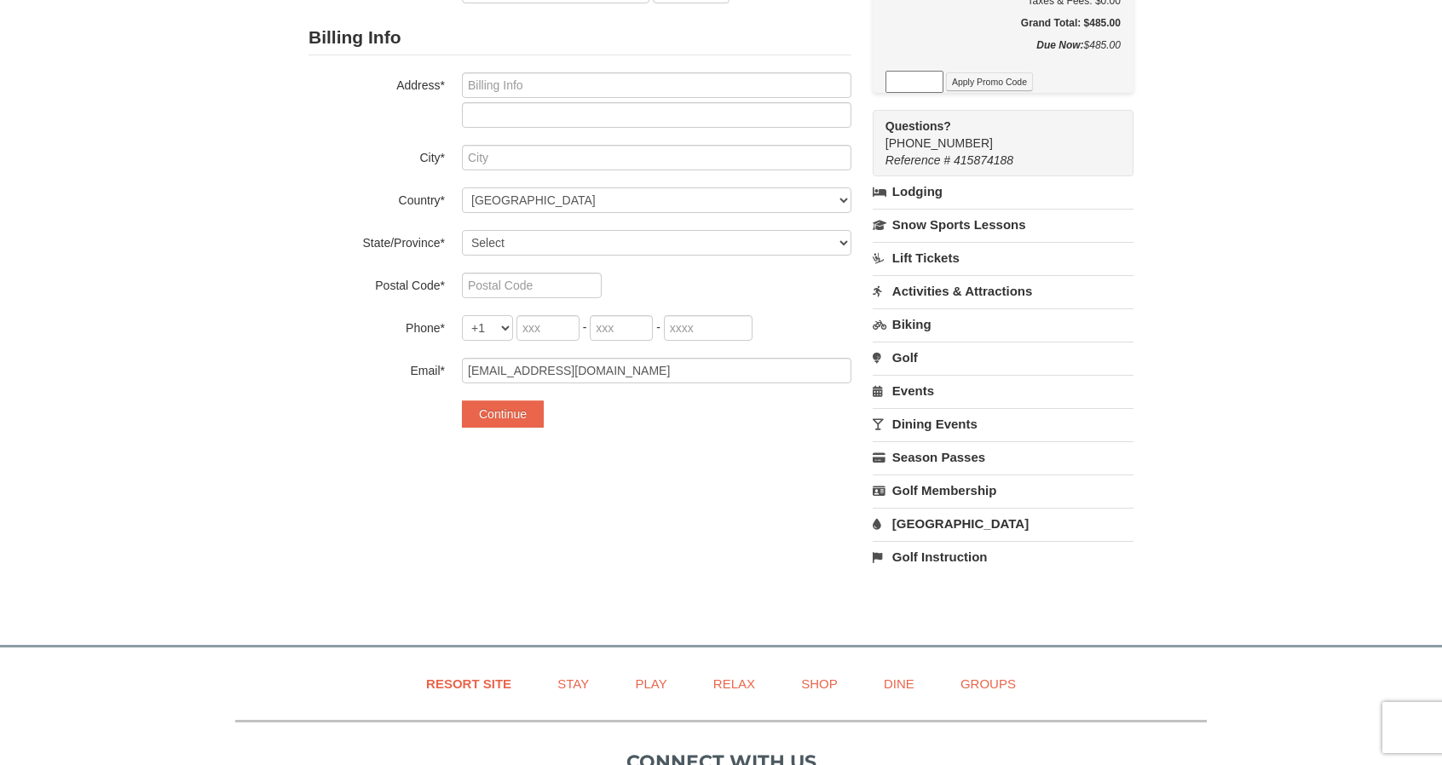
scroll to position [341, 0]
type input "**********"
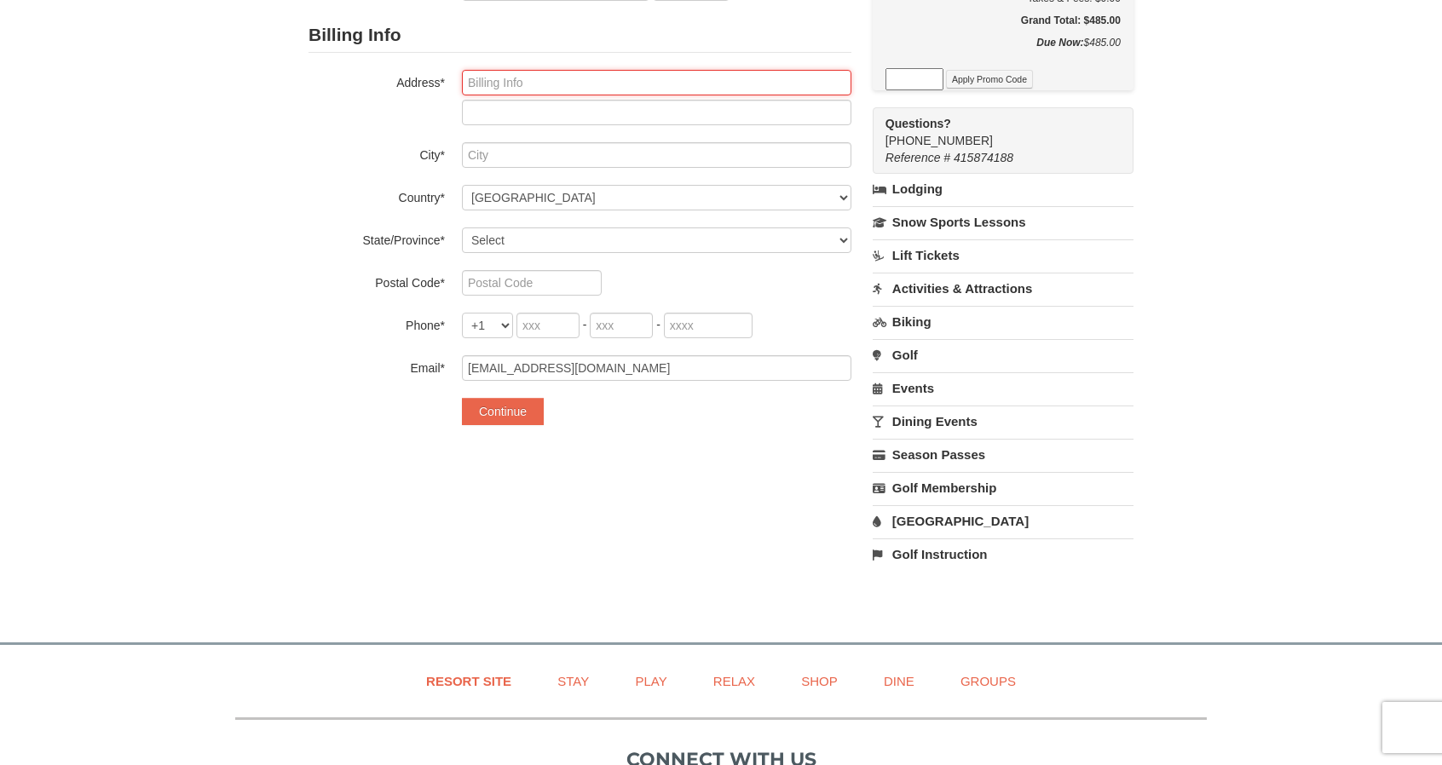
click at [539, 72] on input "text" at bounding box center [657, 83] width 390 height 26
type input "c"
type input "123 shropshire ln"
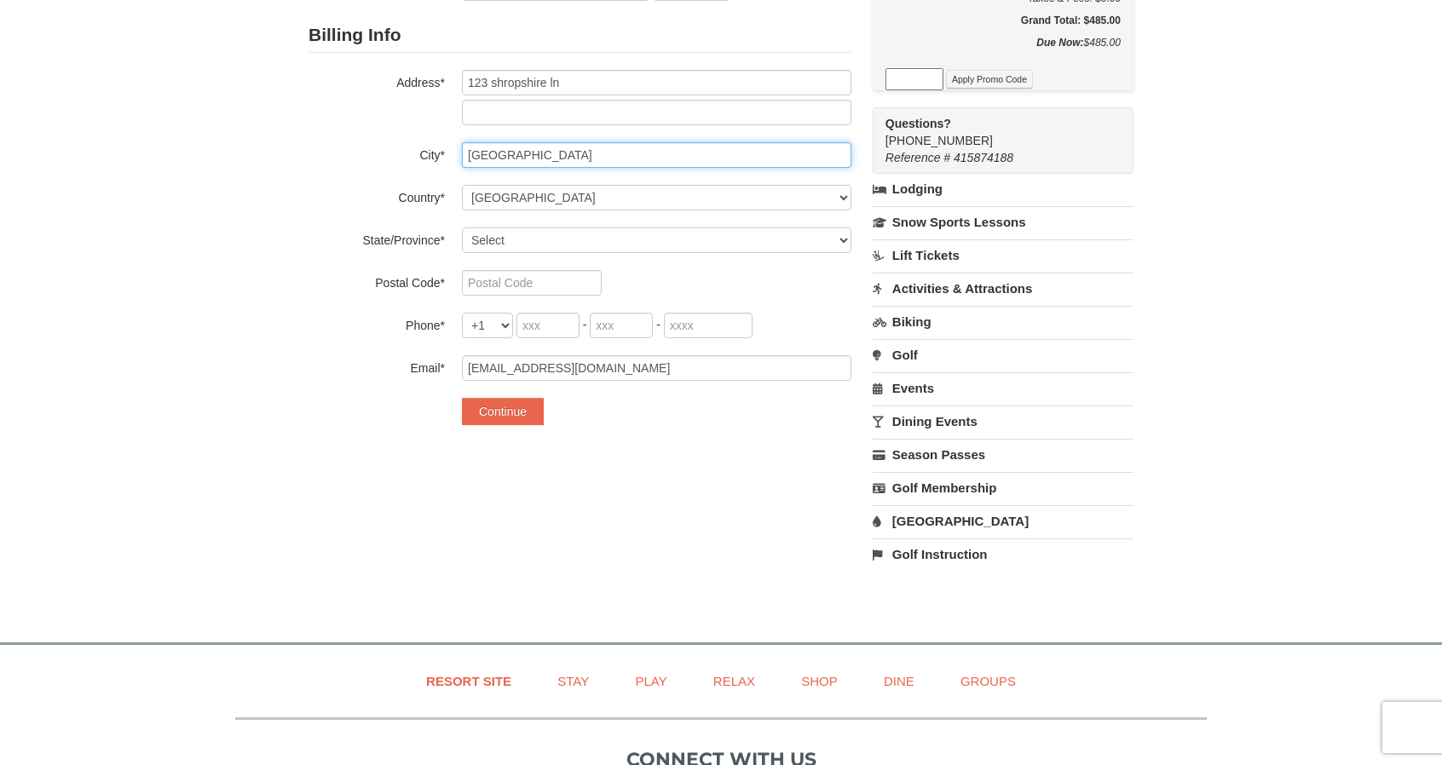
type input "Suffolk"
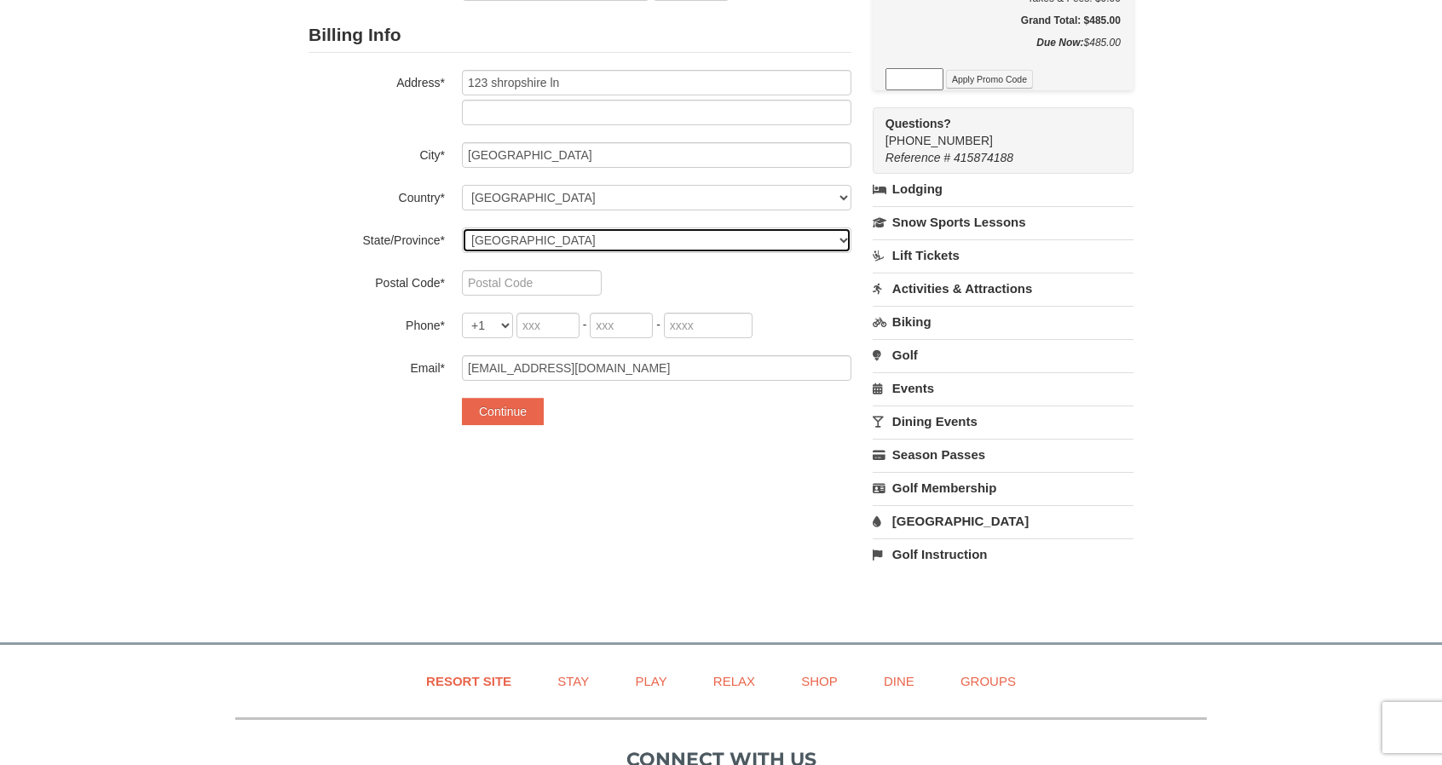
click at [603, 229] on select "Select Alabama Alaska American Samoa Arizona Arkansas California Colorado Conne…" at bounding box center [657, 241] width 390 height 26
select select "VA"
click at [462, 228] on select "Select Alabama Alaska American Samoa Arizona Arkansas California Colorado Conne…" at bounding box center [657, 241] width 390 height 26
click at [503, 286] on input "text" at bounding box center [532, 283] width 140 height 26
type input "1"
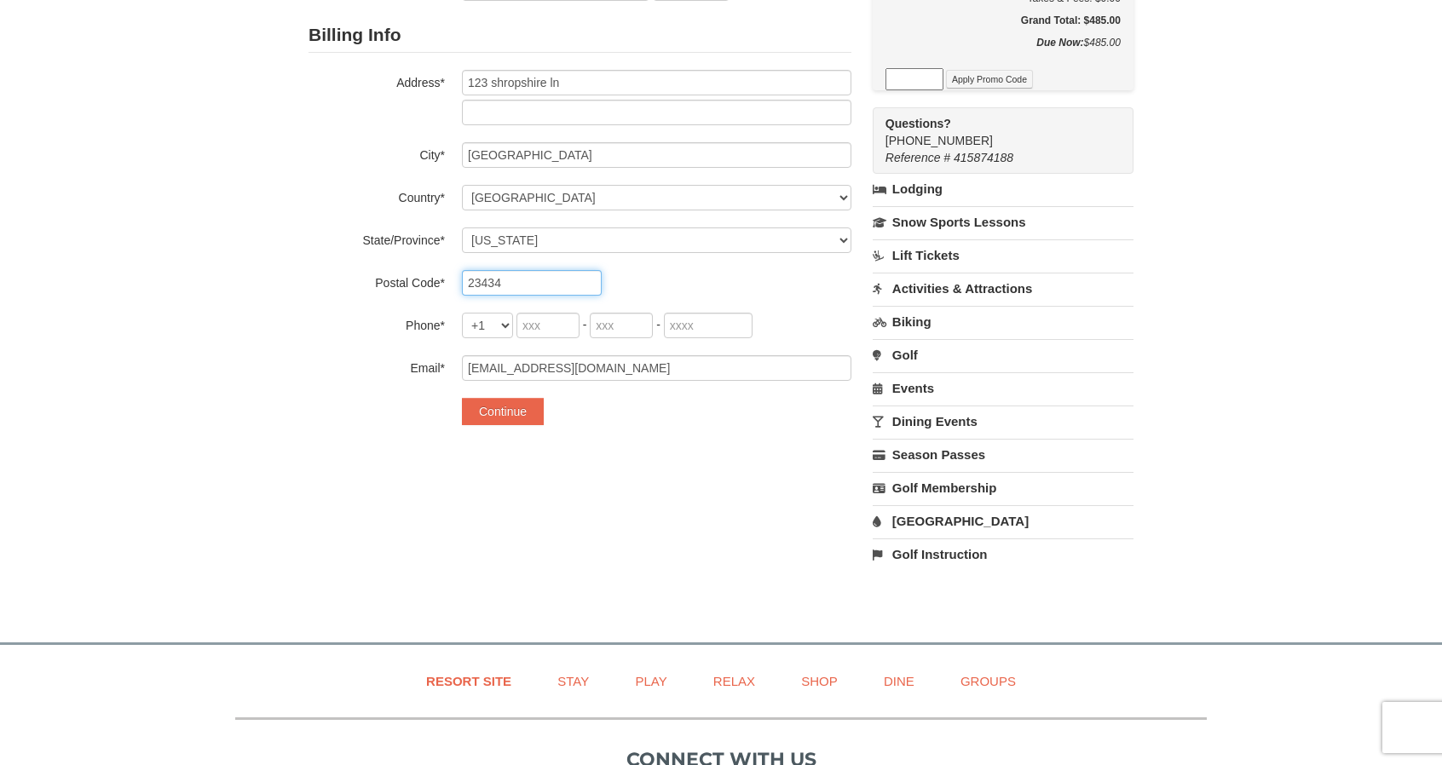
type input "23434"
drag, startPoint x: 397, startPoint y: 326, endPoint x: 398, endPoint y: 313, distance: 13.7
click at [397, 320] on label "Phone*" at bounding box center [377, 323] width 136 height 21
click at [536, 331] on input "tel" at bounding box center [548, 326] width 63 height 26
type input "757"
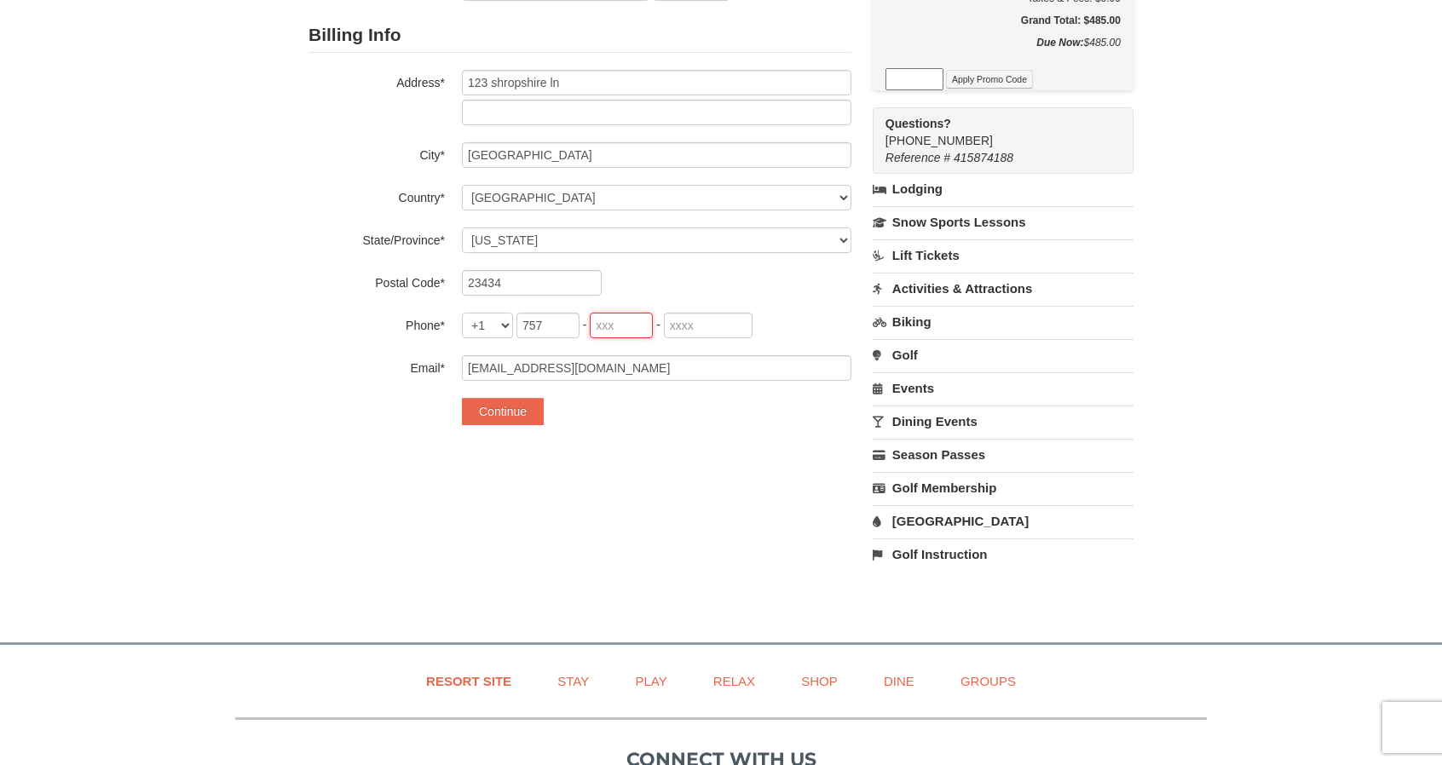
click at [621, 323] on input "tel" at bounding box center [621, 326] width 63 height 26
type input "771"
click at [707, 325] on input "tel" at bounding box center [708, 326] width 89 height 26
type input "2076"
click at [627, 530] on div "**********" at bounding box center [721, 194] width 825 height 785
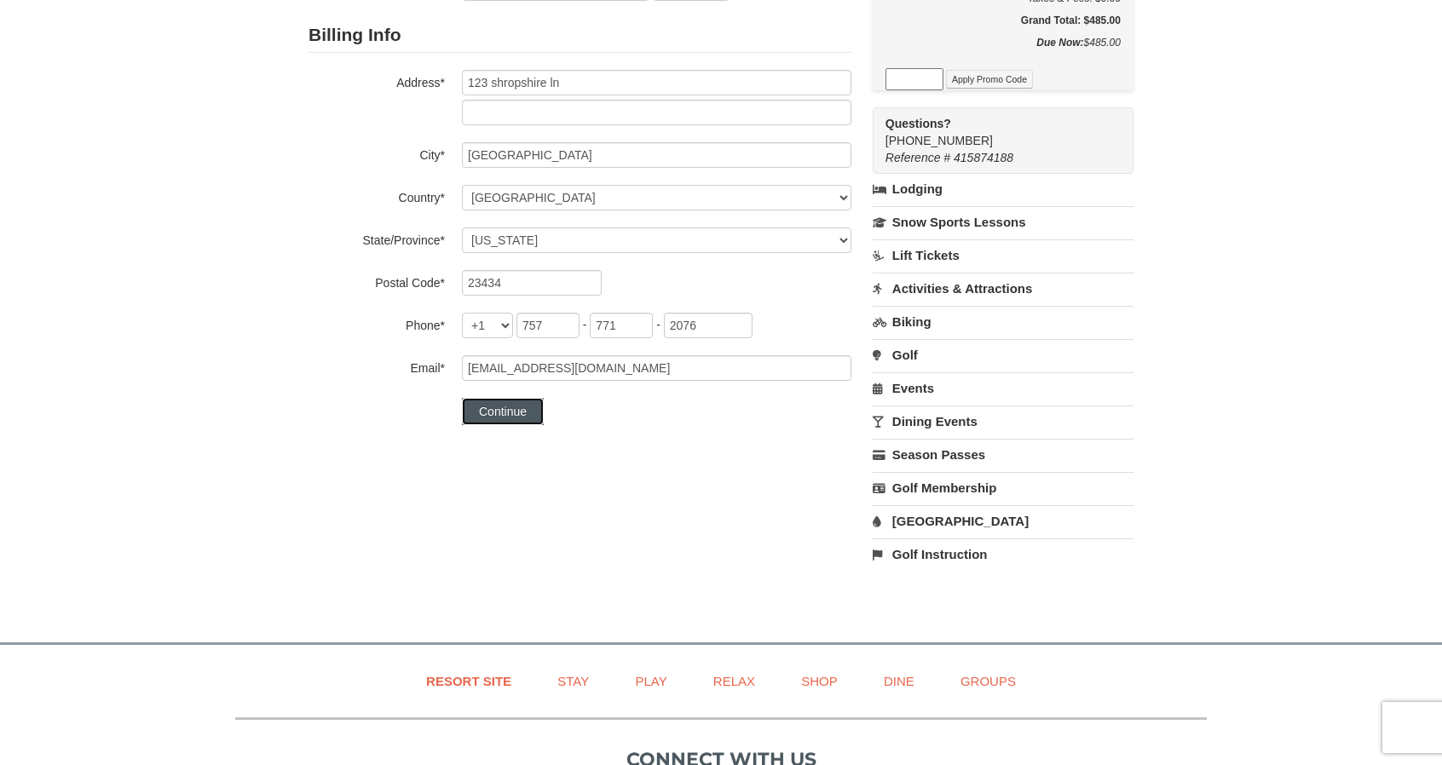
click at [511, 414] on button "Continue" at bounding box center [503, 411] width 82 height 27
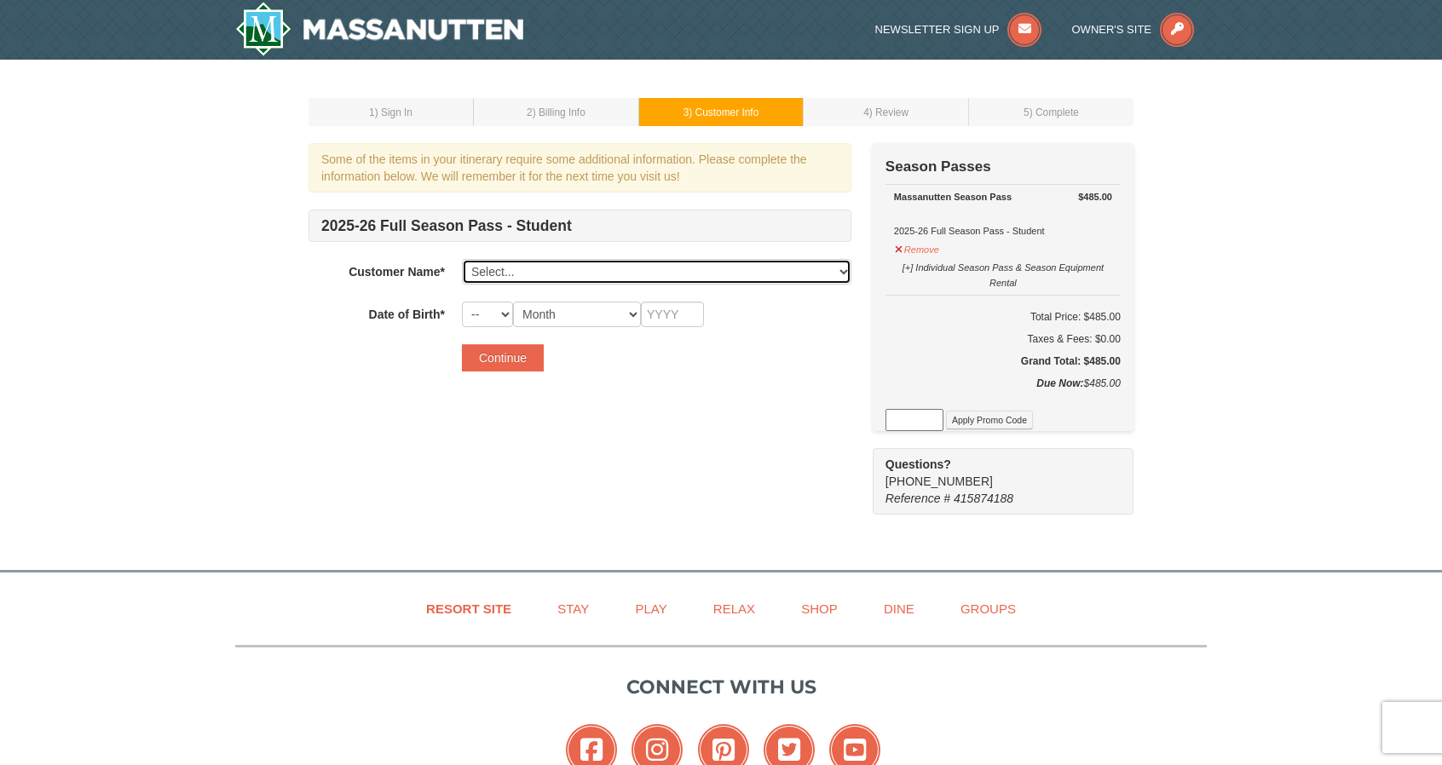
click at [511, 272] on select "Select... Carter Routten Add New..." at bounding box center [657, 272] width 390 height 26
select select "28227585"
click at [462, 259] on select "Select... Carter Routten Add New..." at bounding box center [657, 272] width 390 height 26
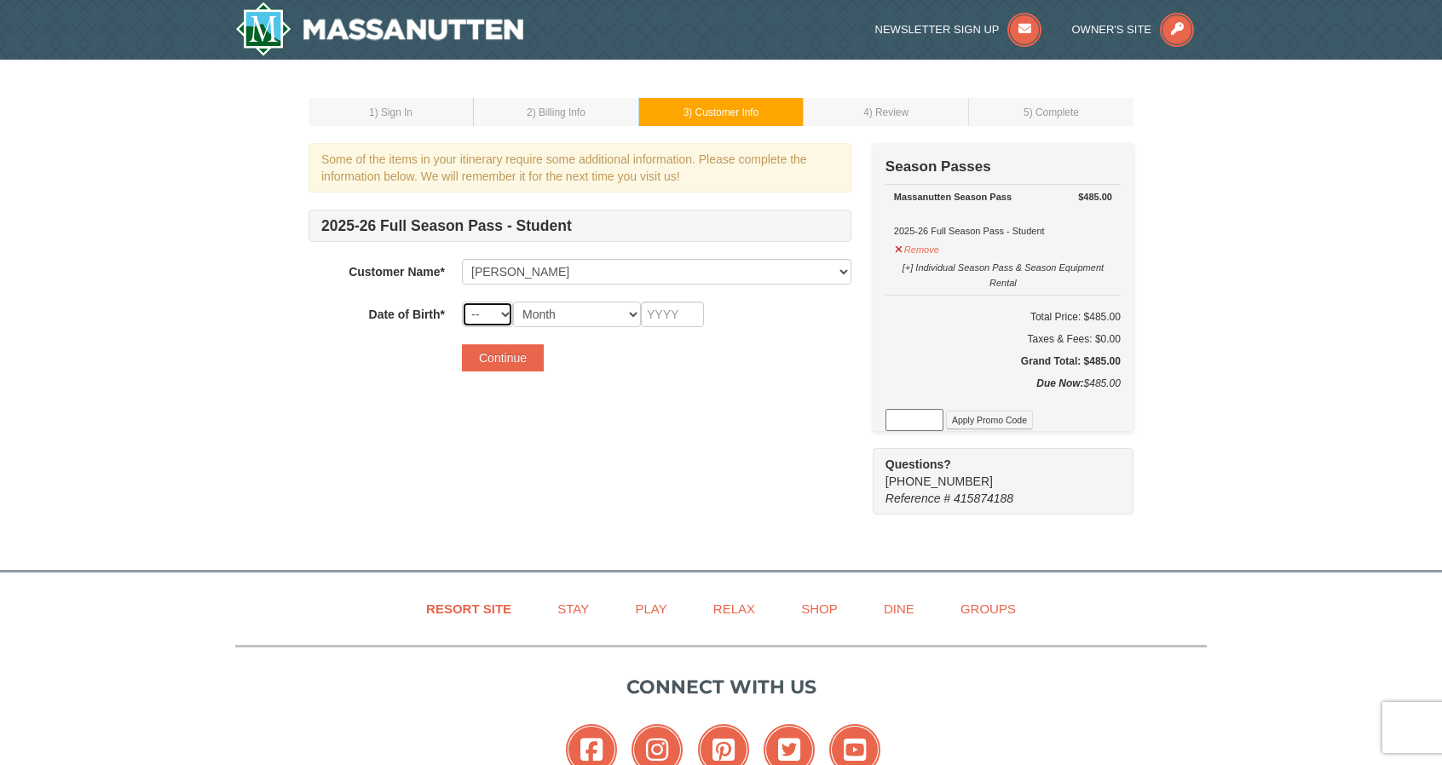
click at [495, 311] on select "-- 01 02 03 04 05 06 07 08 09 10 11 12 13 14 15 16 17 18 19 20 21 22 23 24 25 2…" at bounding box center [487, 315] width 51 height 26
select select "08"
click at [462, 302] on select "-- 01 02 03 04 05 06 07 08 09 10 11 12 13 14 15 16 17 18 19 20 21 22 23 24 25 2…" at bounding box center [487, 315] width 51 height 26
click at [547, 313] on select "Month January February March April May June July August September October Novem…" at bounding box center [577, 315] width 128 height 26
select select "08"
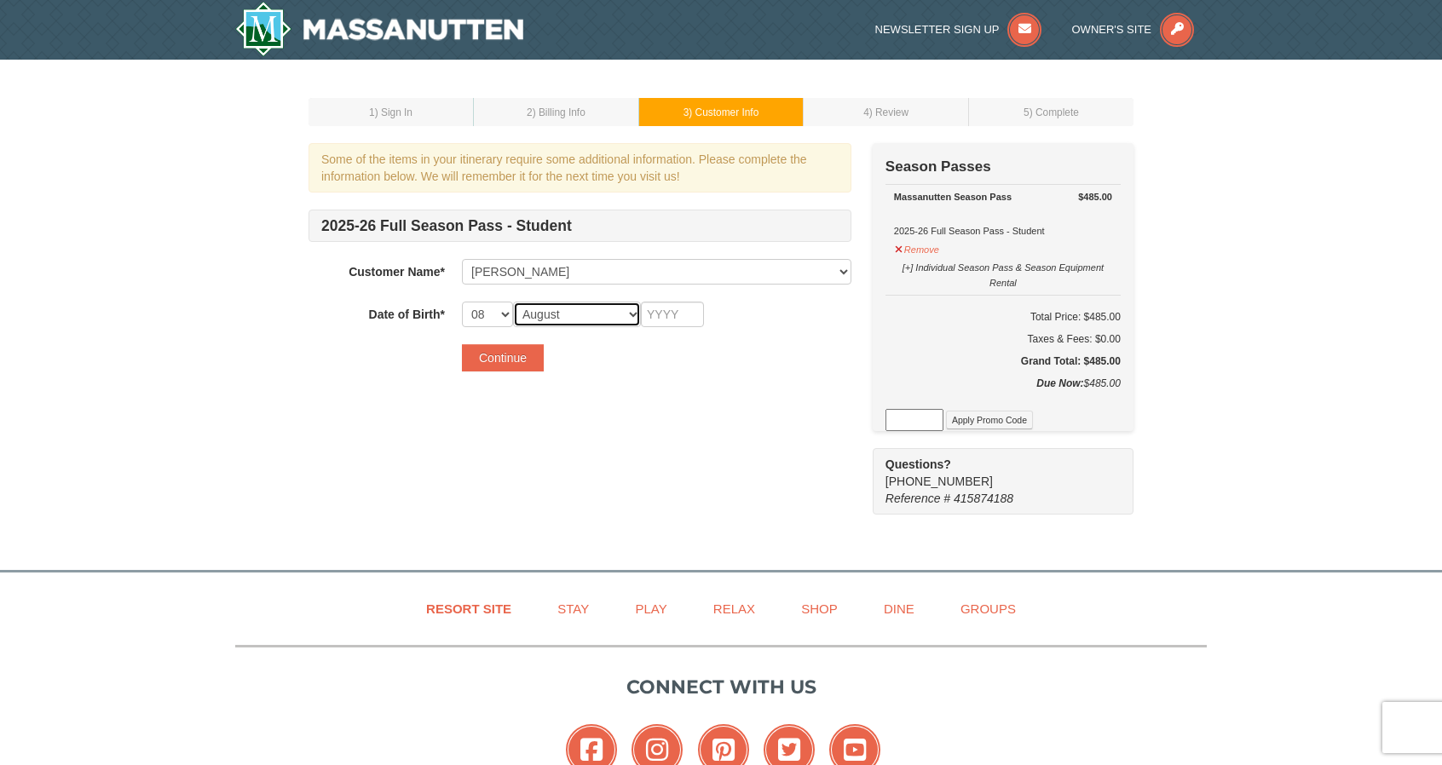
click at [513, 302] on select "Month January February March April May June July August September October Novem…" at bounding box center [577, 315] width 128 height 26
click at [502, 308] on select "-- 01 02 03 04 05 06 07 08 09 10 11 12 13 14 15 16 17 18 19 20 21 22 23 24 25 2…" at bounding box center [487, 315] width 51 height 26
select select "25"
click at [462, 302] on select "-- 01 02 03 04 05 06 07 08 09 10 11 12 13 14 15 16 17 18 19 20 21 22 23 24 25 2…" at bounding box center [487, 315] width 51 height 26
click at [663, 315] on input "text" at bounding box center [672, 315] width 63 height 26
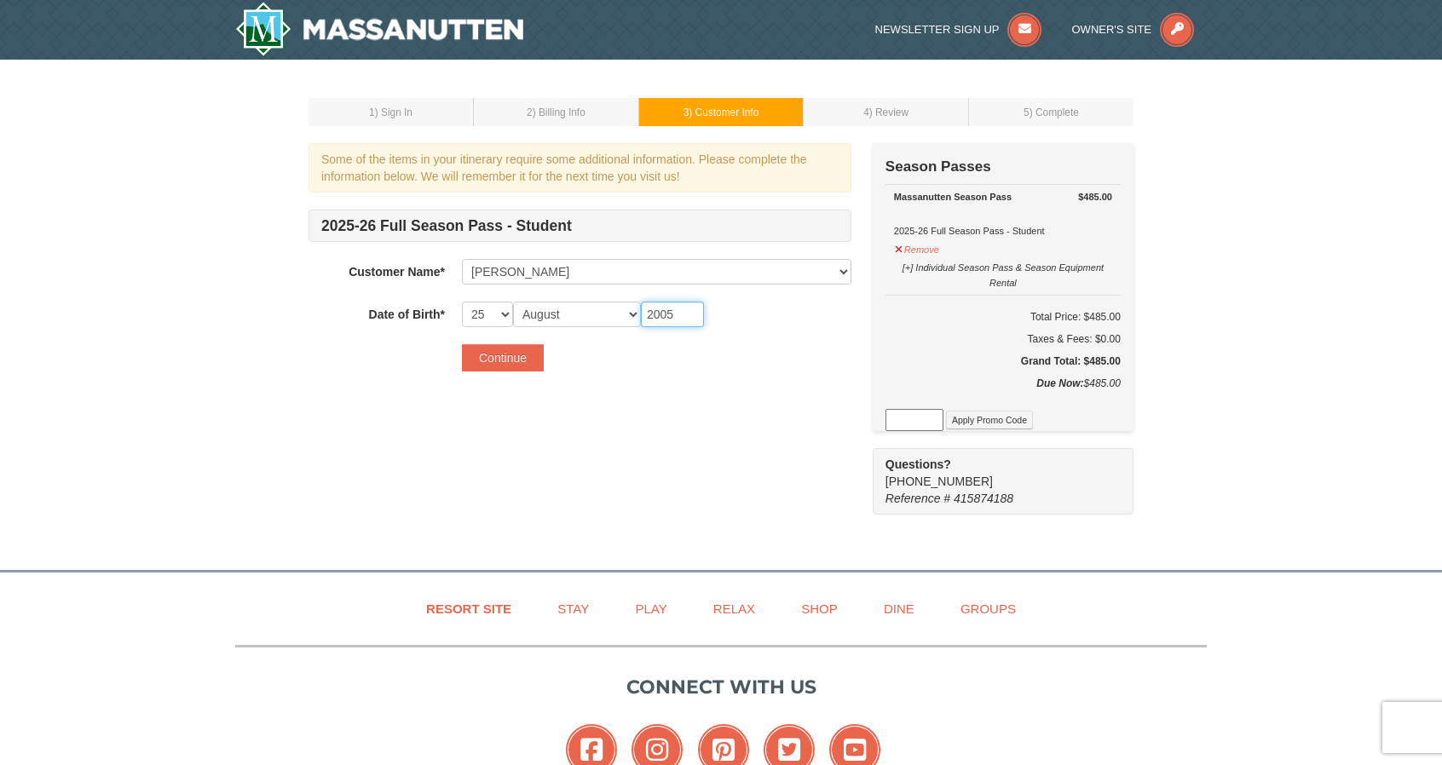
type input "2005"
click at [806, 431] on div "Some of the items in your itinerary require some additional information. Please…" at bounding box center [721, 329] width 825 height 372
click at [511, 354] on button "Continue" at bounding box center [503, 357] width 82 height 27
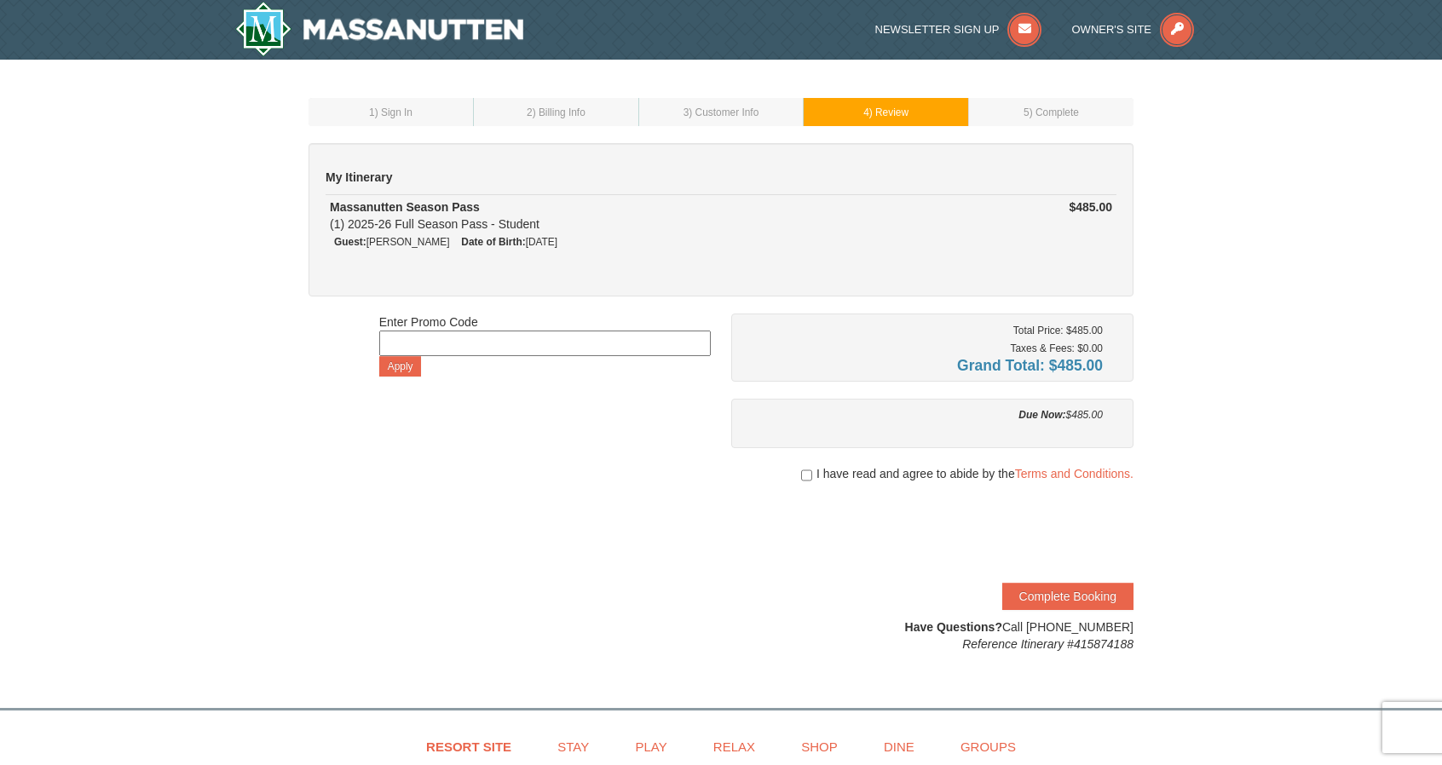
click at [797, 476] on div "I have read and agree to abide by the Terms and Conditions." at bounding box center [932, 473] width 402 height 17
click at [805, 470] on input "checkbox" at bounding box center [806, 476] width 11 height 14
checkbox input "true"
click at [1072, 598] on button "Complete Booking" at bounding box center [1067, 596] width 131 height 27
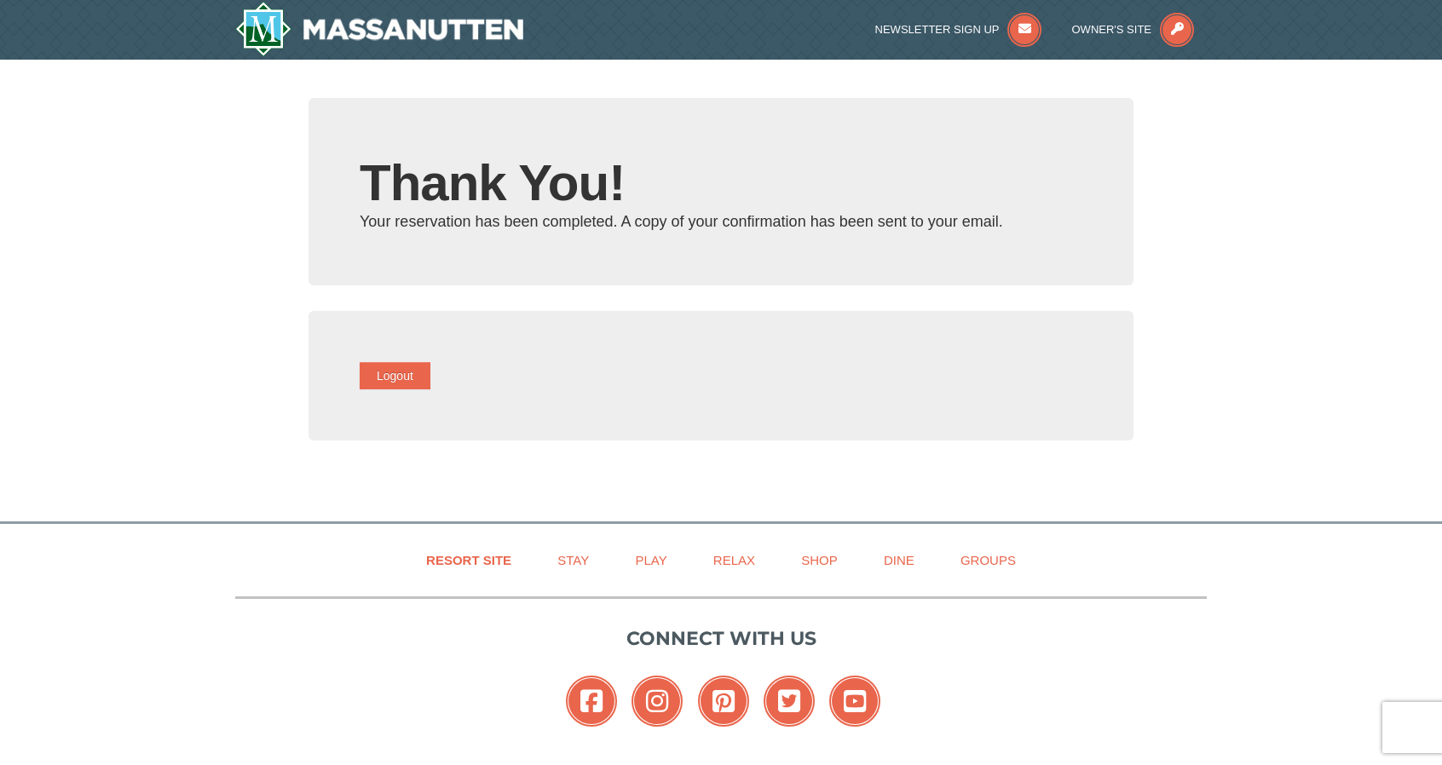
type input "[EMAIL_ADDRESS][DOMAIN_NAME]"
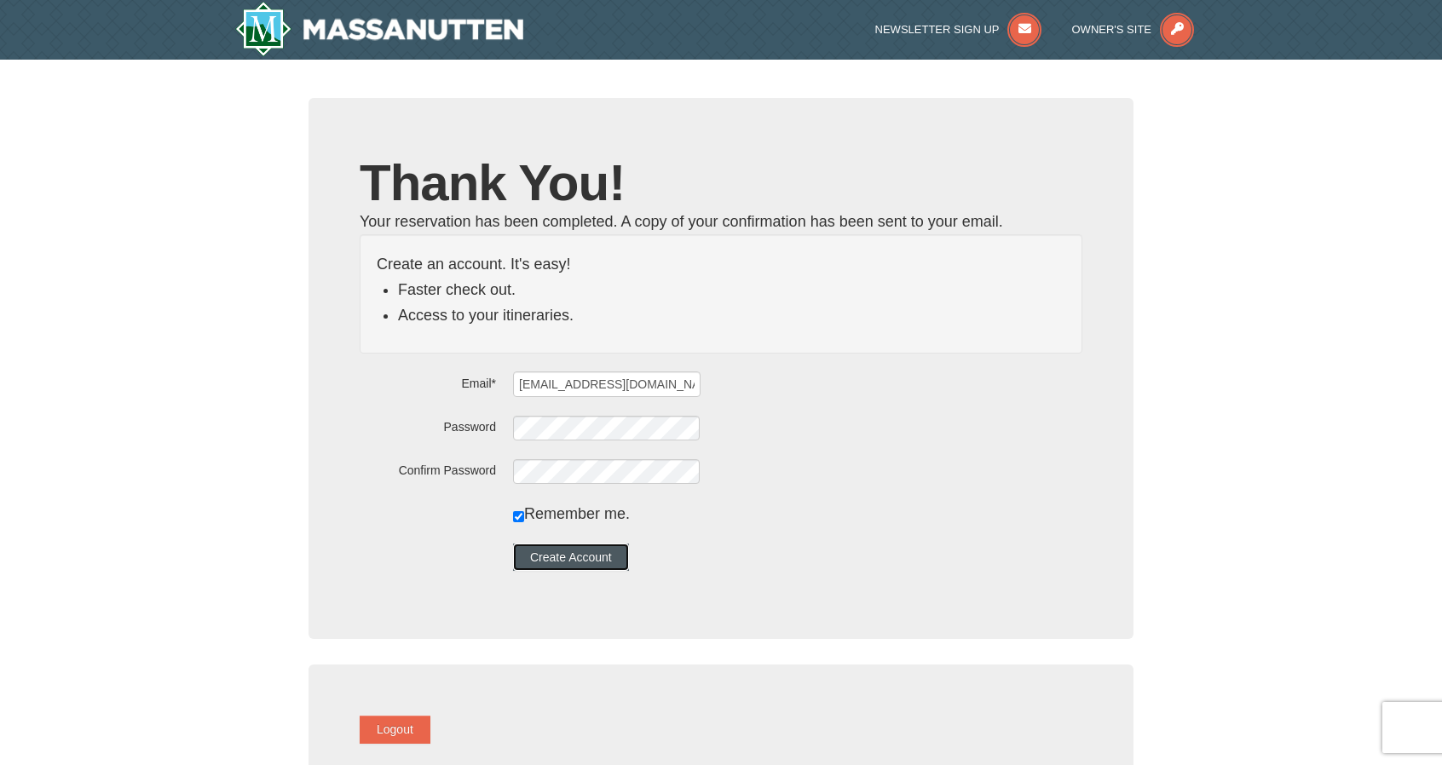
click at [614, 557] on button "Create Account" at bounding box center [571, 557] width 116 height 27
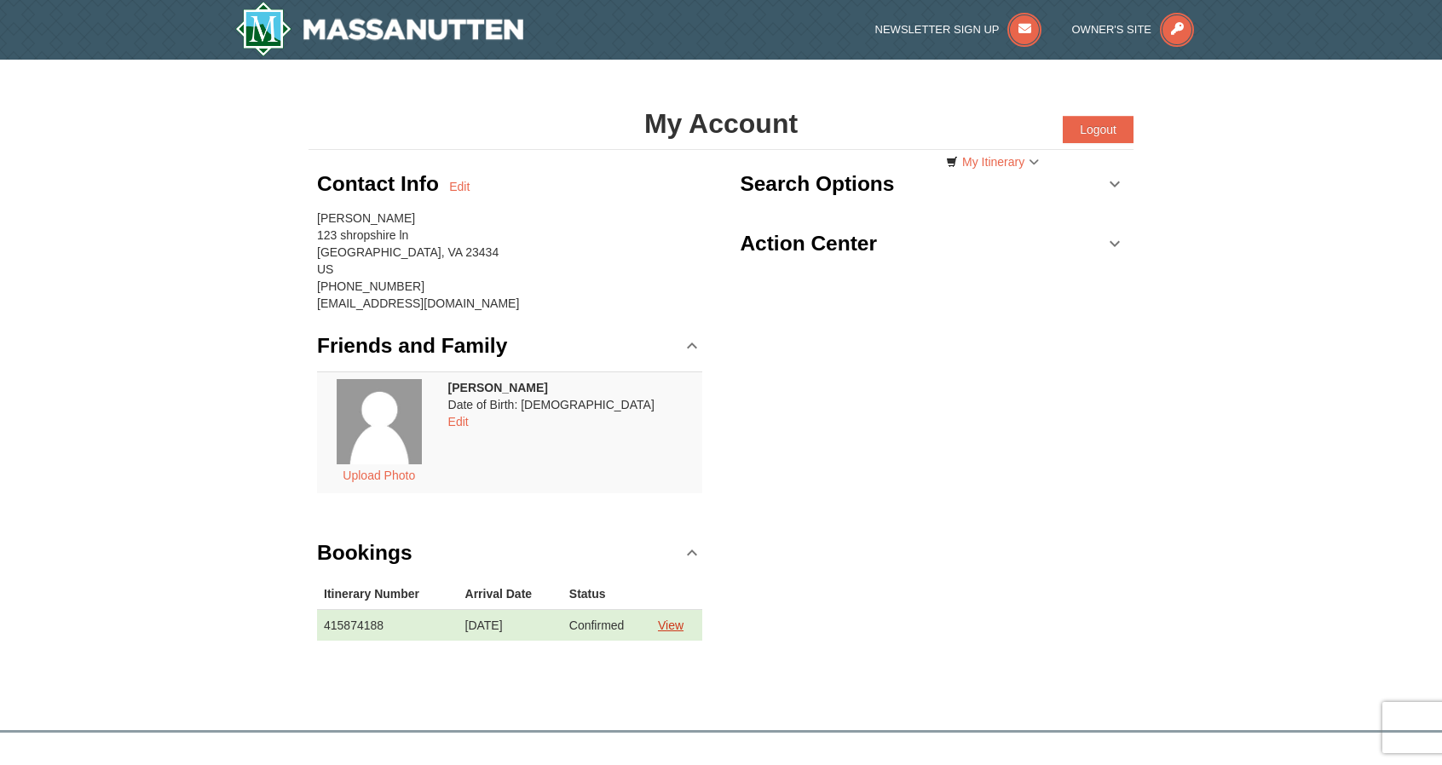
click at [684, 626] on link "View" at bounding box center [671, 626] width 26 height 14
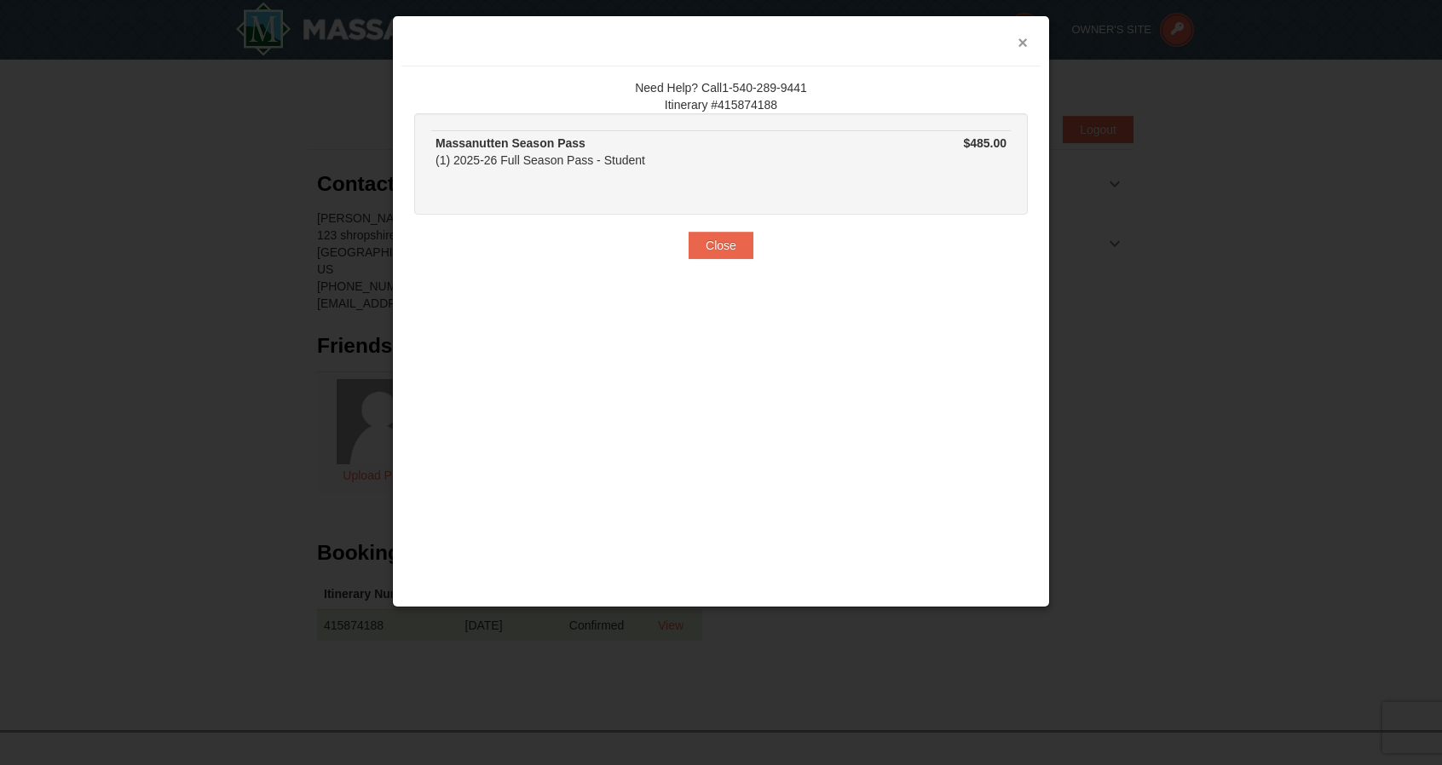
click at [1018, 41] on button "×" at bounding box center [1023, 42] width 10 height 17
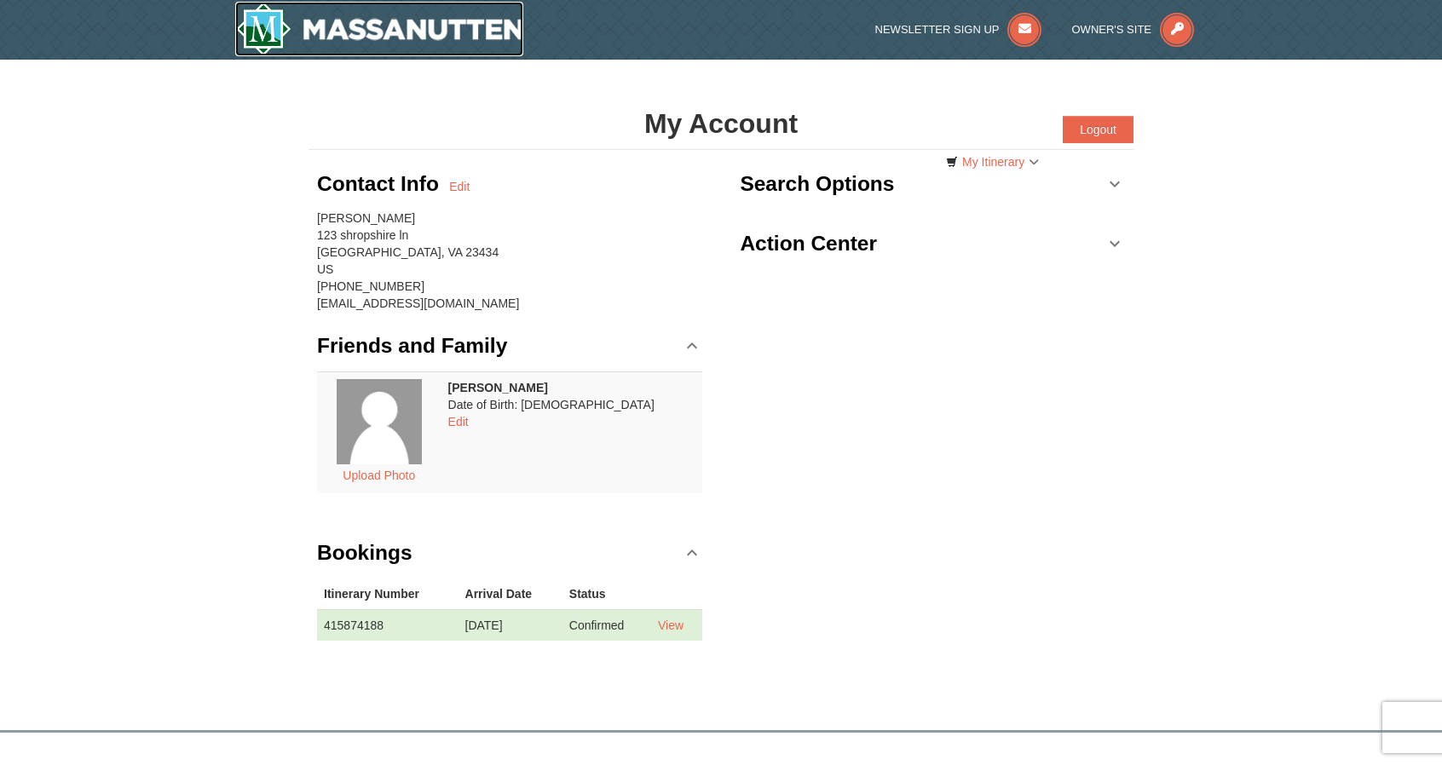
click at [370, 42] on img at bounding box center [379, 29] width 288 height 55
